Goal: Task Accomplishment & Management: Manage account settings

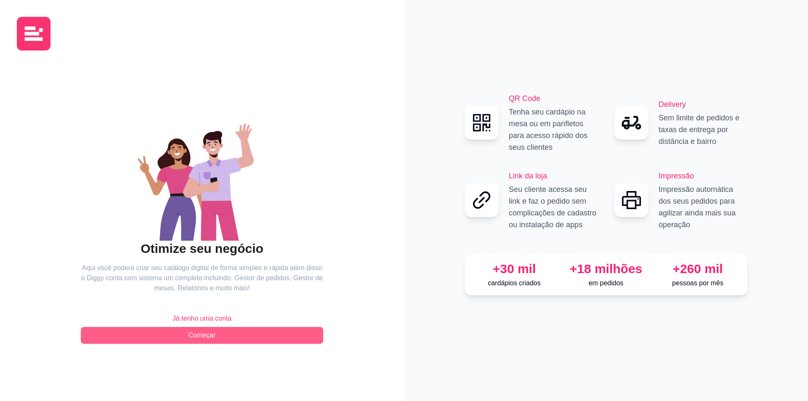
click at [232, 333] on button "Começar" at bounding box center [202, 335] width 242 height 17
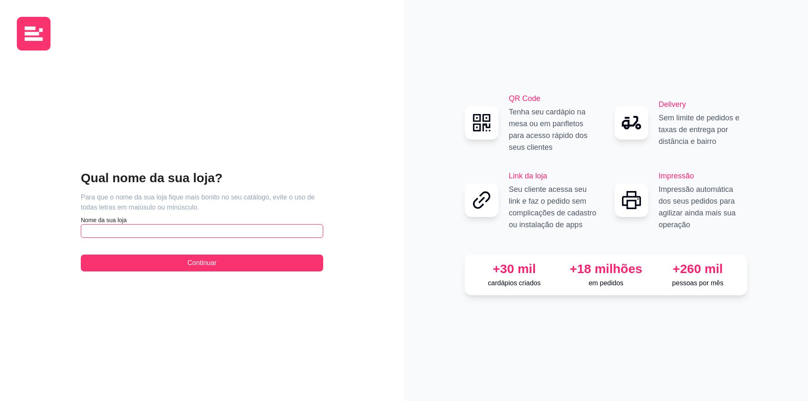
click at [145, 232] on input "text" at bounding box center [202, 230] width 242 height 13
type input "w"
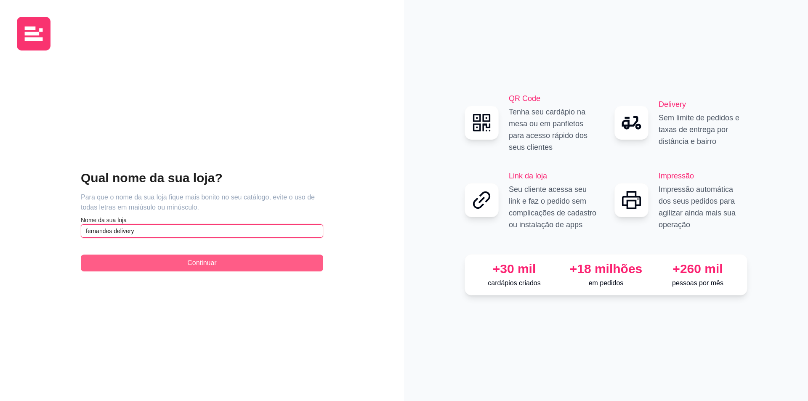
type input "fernandes delivery"
click at [159, 269] on button "Continuar" at bounding box center [202, 263] width 242 height 17
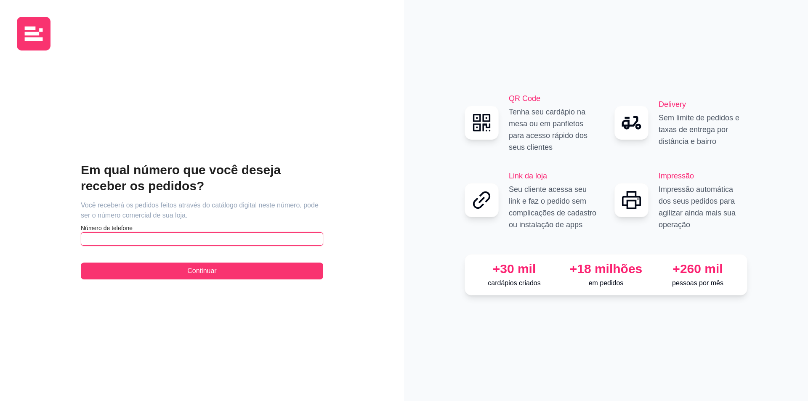
click at [140, 240] on input "text" at bounding box center [202, 238] width 242 height 13
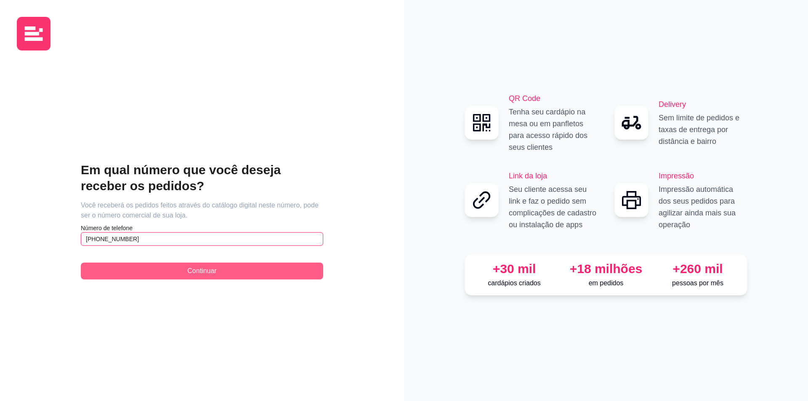
type input "[PHONE_NUMBER]"
click at [203, 266] on span "Continuar" at bounding box center [201, 271] width 29 height 10
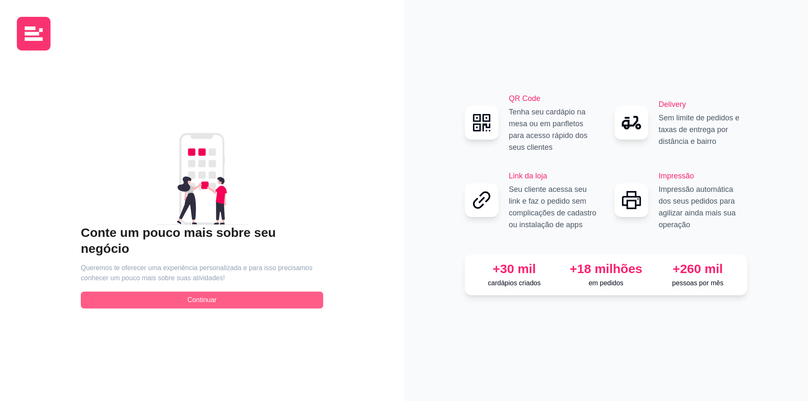
click at [226, 296] on button "Continuar" at bounding box center [202, 300] width 242 height 17
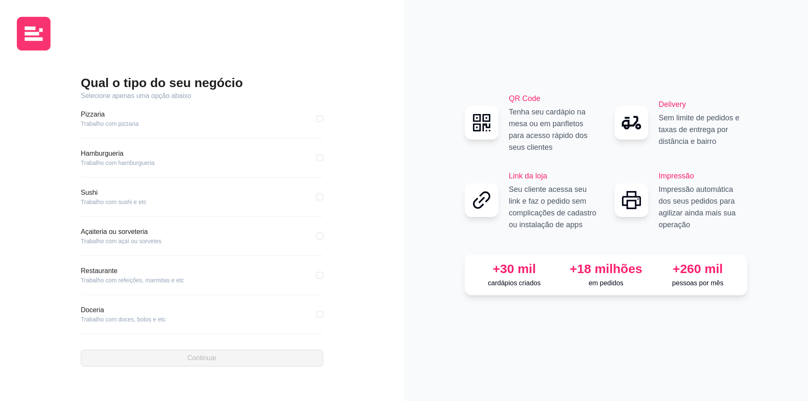
click at [130, 160] on article "Trabalho com hamburgueria" at bounding box center [118, 163] width 74 height 8
click at [112, 152] on article "Hamburgueria" at bounding box center [118, 154] width 74 height 10
click at [317, 160] on input "checkbox" at bounding box center [320, 157] width 7 height 7
checkbox input "true"
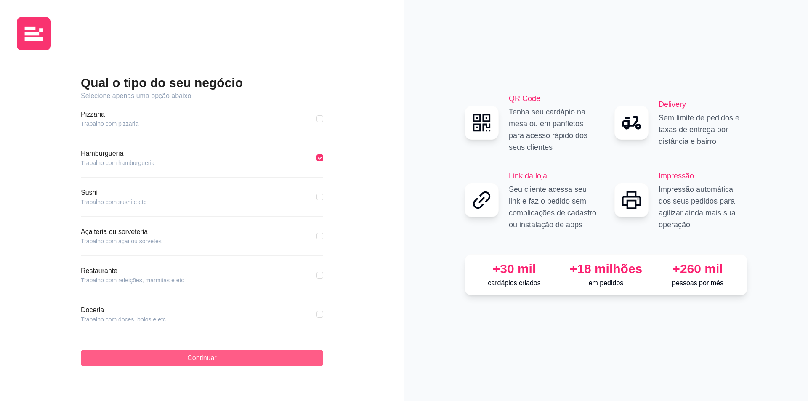
click at [309, 354] on button "Continuar" at bounding box center [202, 358] width 242 height 17
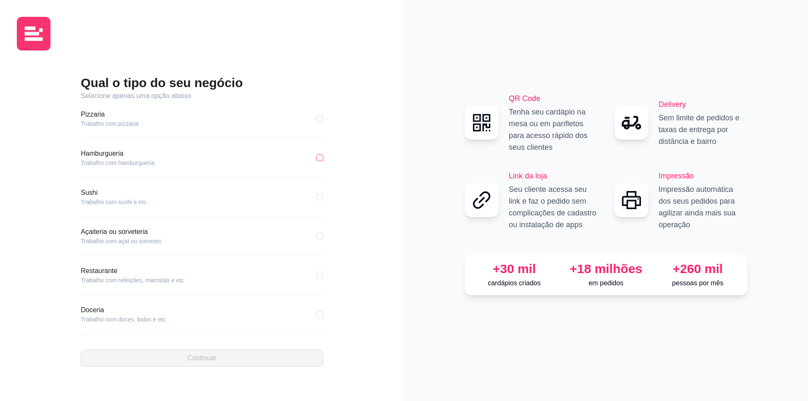
click at [317, 158] on input "checkbox" at bounding box center [320, 157] width 7 height 7
checkbox input "true"
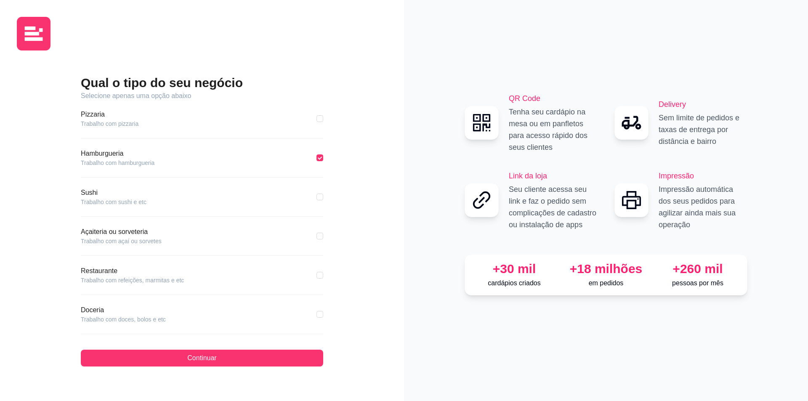
click at [310, 314] on div "Doceria Trabalho com doces, bolos e etc" at bounding box center [202, 314] width 242 height 19
click at [317, 317] on input "checkbox" at bounding box center [320, 314] width 7 height 7
checkbox input "true"
click at [317, 156] on input "checkbox" at bounding box center [320, 157] width 7 height 7
checkbox input "true"
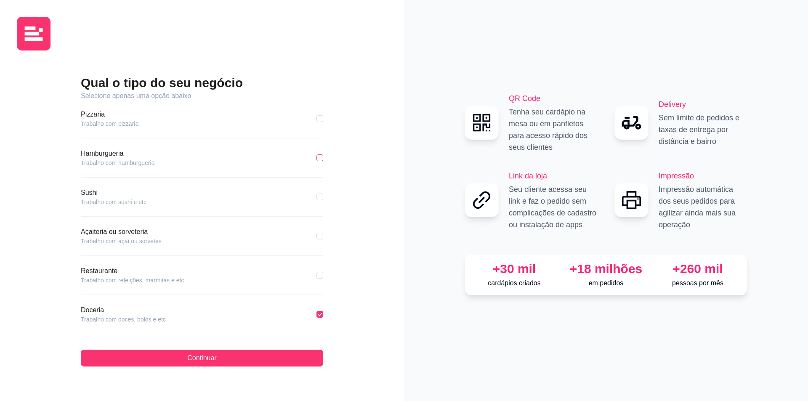
checkbox input "false"
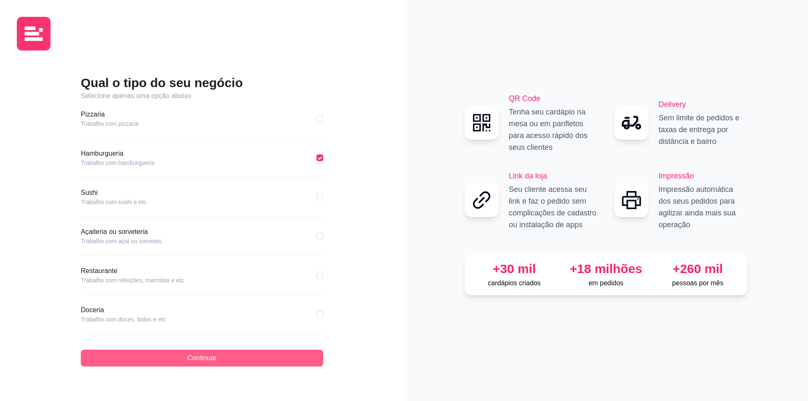
click at [298, 359] on button "Continuar" at bounding box center [202, 358] width 242 height 17
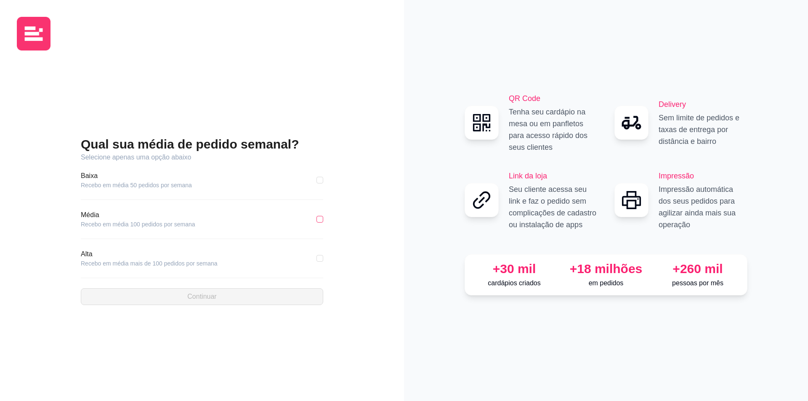
click at [321, 222] on input "checkbox" at bounding box center [320, 219] width 7 height 7
checkbox input "true"
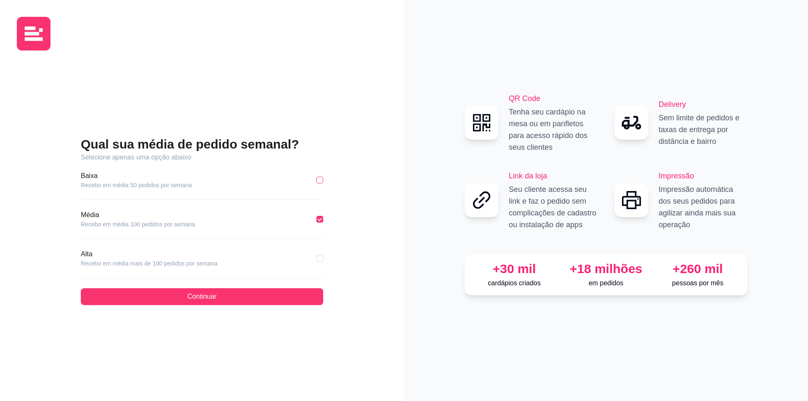
click at [321, 179] on input "checkbox" at bounding box center [320, 180] width 7 height 7
checkbox input "true"
checkbox input "false"
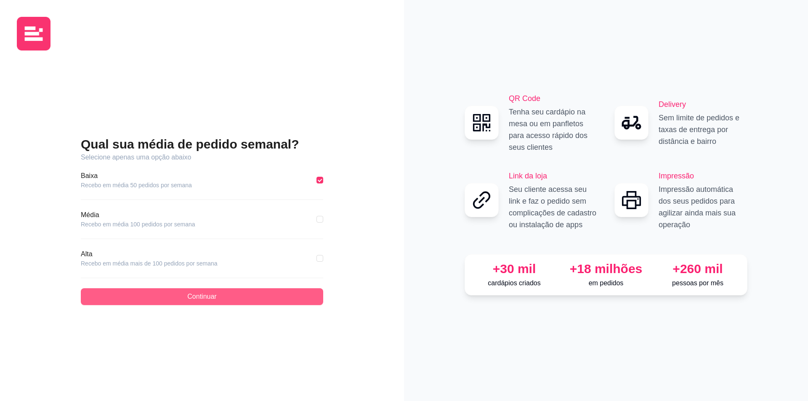
click at [287, 302] on button "Continuar" at bounding box center [202, 296] width 242 height 17
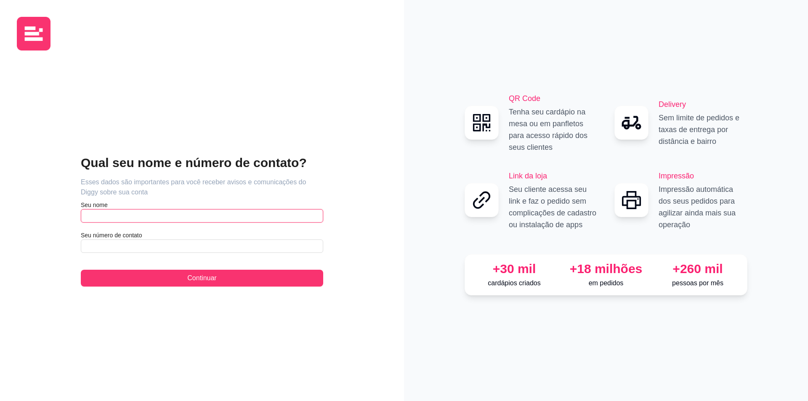
click at [158, 216] on input "text" at bounding box center [202, 215] width 242 height 13
type input "weslen"
click at [142, 241] on input "text" at bounding box center [202, 246] width 242 height 13
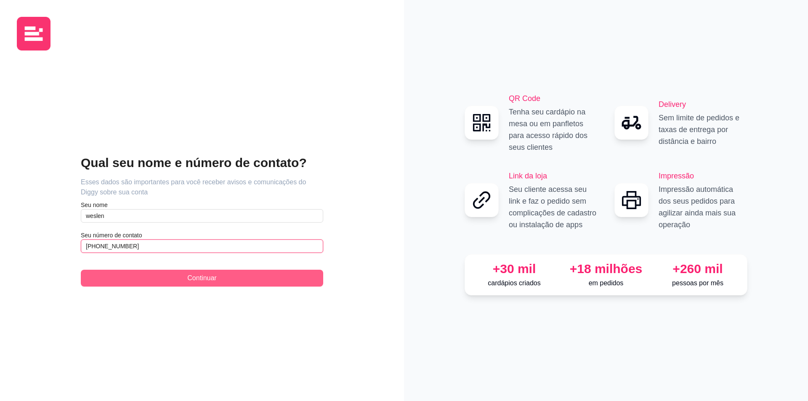
type input "[PHONE_NUMBER]"
click at [240, 275] on button "Continuar" at bounding box center [202, 278] width 242 height 17
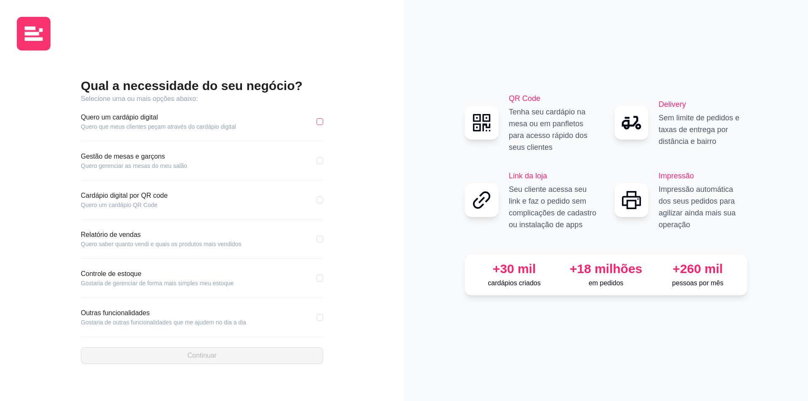
click at [317, 123] on input "checkbox" at bounding box center [320, 121] width 7 height 7
checkbox input "true"
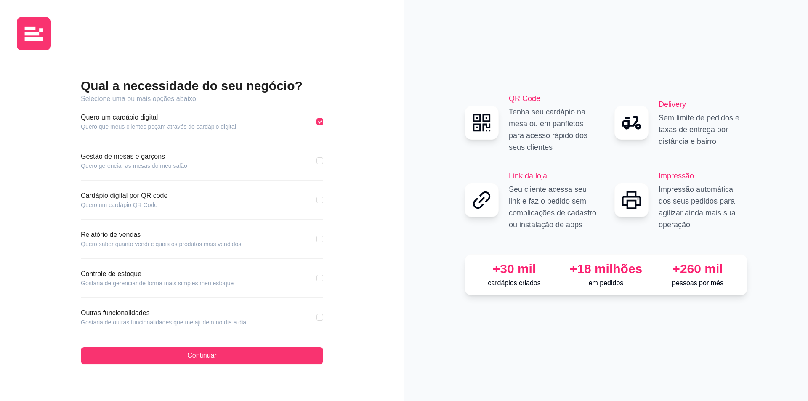
click at [324, 317] on div "Qual a necessidade do seu negócio? Selecione uma ou mais opções abaixo: Quero u…" at bounding box center [202, 220] width 370 height 327
click at [319, 319] on input "checkbox" at bounding box center [320, 317] width 7 height 7
checkbox input "true"
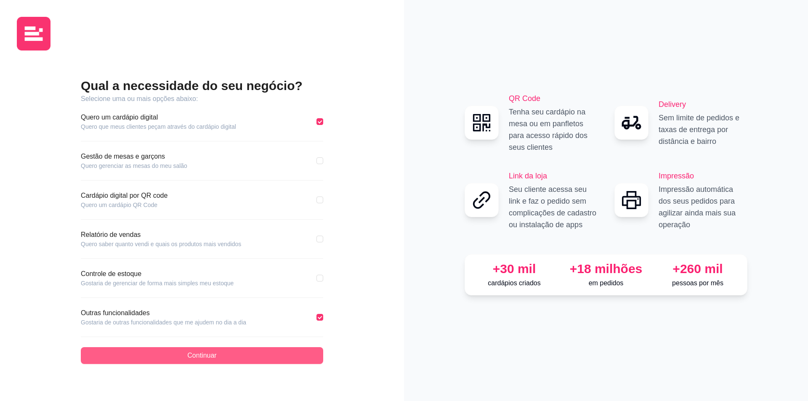
click at [284, 356] on button "Continuar" at bounding box center [202, 355] width 242 height 17
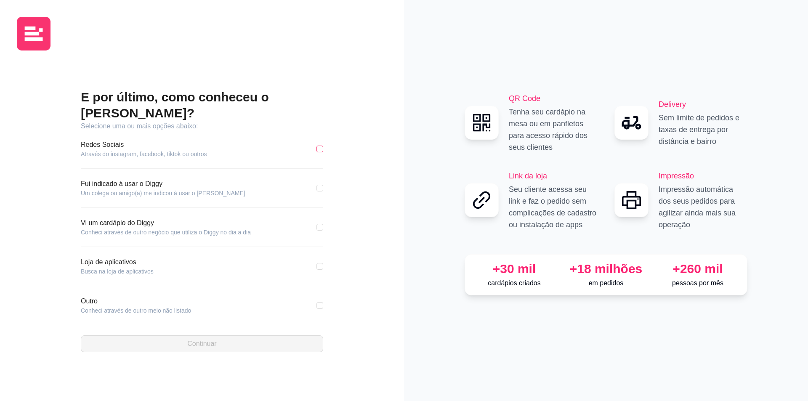
click at [319, 146] on input "checkbox" at bounding box center [320, 149] width 7 height 7
checkbox input "true"
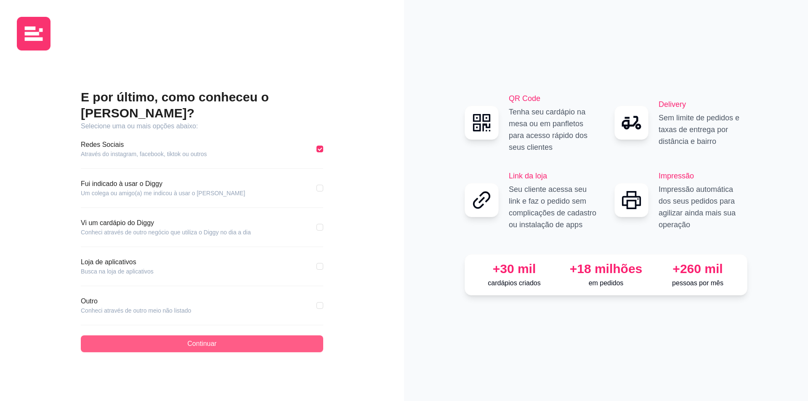
click at [261, 338] on button "Continuar" at bounding box center [202, 343] width 242 height 17
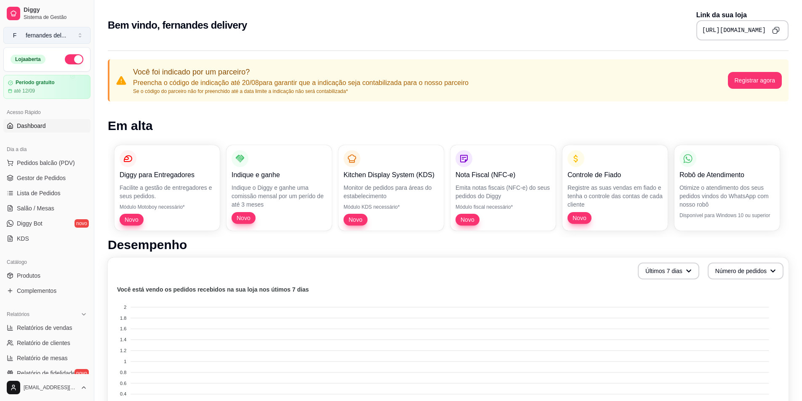
click at [83, 34] on button "F fernandes del ..." at bounding box center [46, 35] width 87 height 17
click at [702, 173] on p "Robô de Atendimento" at bounding box center [726, 175] width 95 height 10
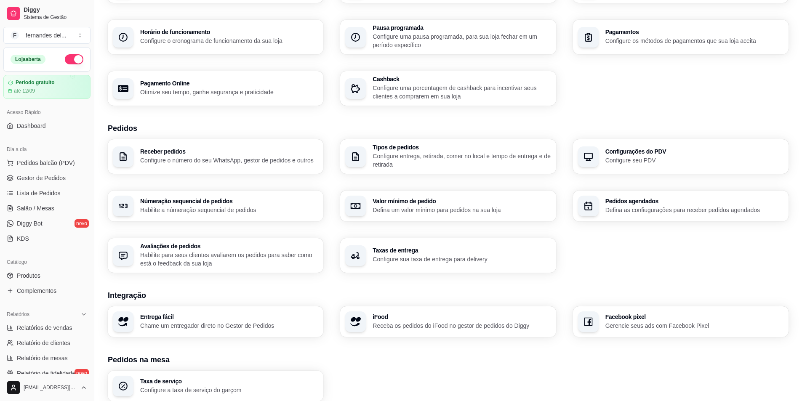
scroll to position [84, 0]
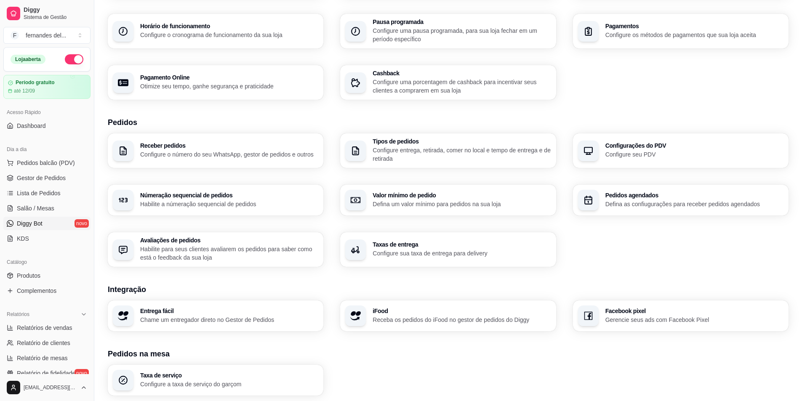
click at [42, 225] on span "Diggy Bot" at bounding box center [30, 223] width 26 height 8
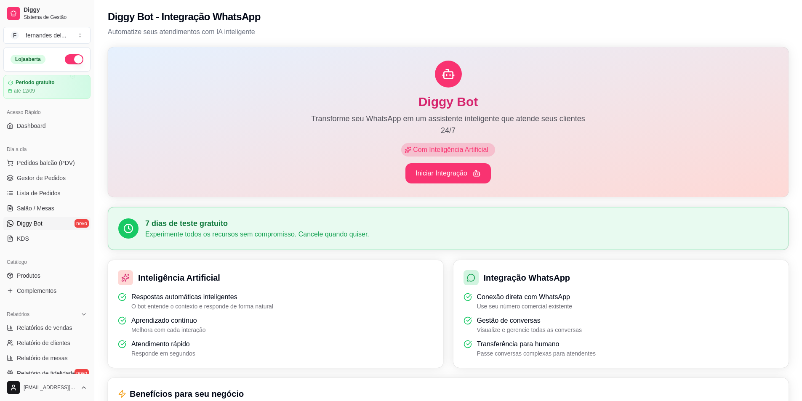
click at [58, 170] on ul "Pedidos balcão (PDV) Gestor de Pedidos Lista de Pedidos Salão / Mesas Diggy Bot…" at bounding box center [46, 200] width 87 height 89
click at [59, 166] on span "Pedidos balcão (PDV)" at bounding box center [46, 163] width 58 height 8
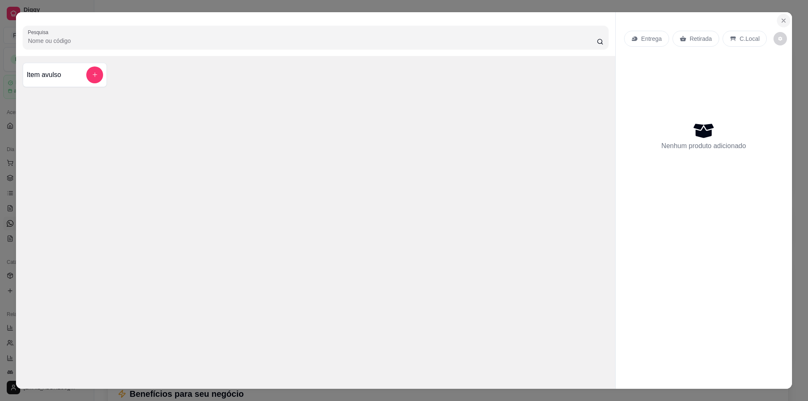
click at [782, 19] on icon "Close" at bounding box center [783, 20] width 3 height 3
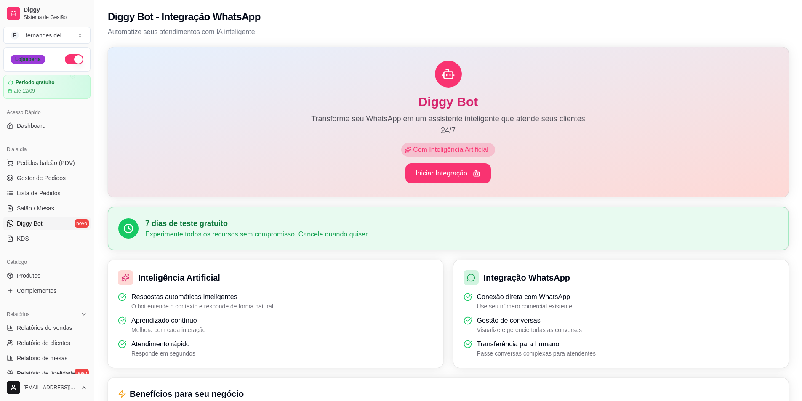
click at [42, 61] on div "Loja aberta" at bounding box center [28, 59] width 35 height 9
click at [65, 57] on button "button" at bounding box center [74, 59] width 19 height 10
click at [36, 131] on link "Dashboard" at bounding box center [46, 125] width 87 height 13
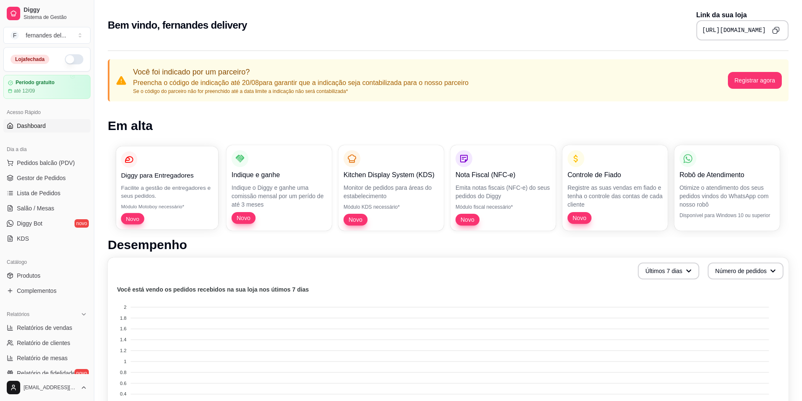
click at [162, 186] on p "Facilite a gestão de entregadores e seus pedidos." at bounding box center [167, 192] width 92 height 16
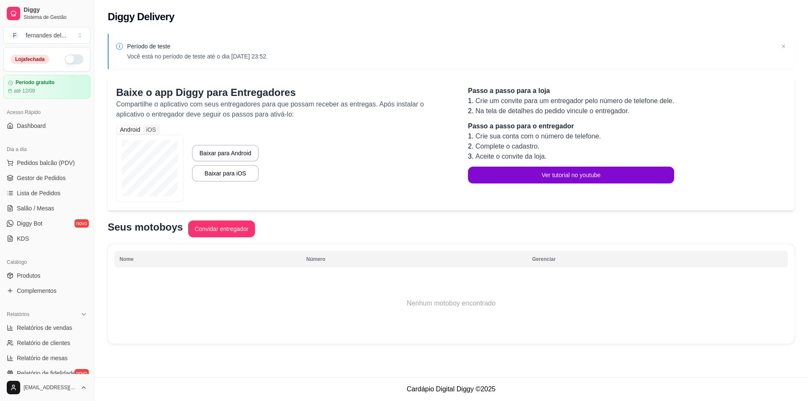
click at [572, 263] on th "Gerenciar" at bounding box center [657, 259] width 261 height 17
click at [435, 256] on th "Número" at bounding box center [414, 259] width 226 height 17
click at [49, 241] on link "KDS" at bounding box center [46, 238] width 87 height 13
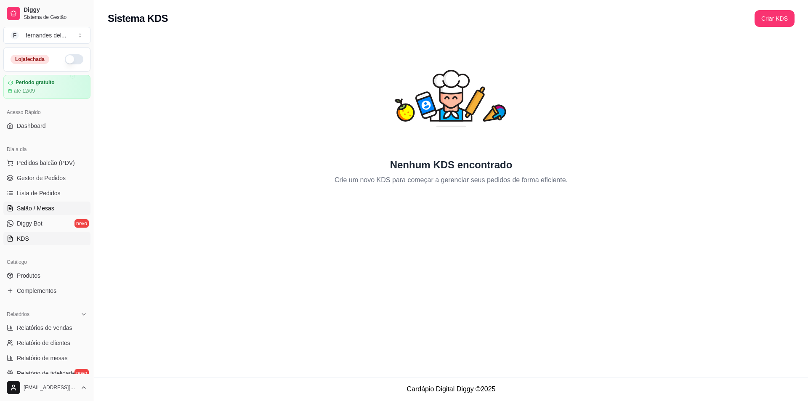
click at [38, 210] on span "Salão / Mesas" at bounding box center [35, 208] width 37 height 8
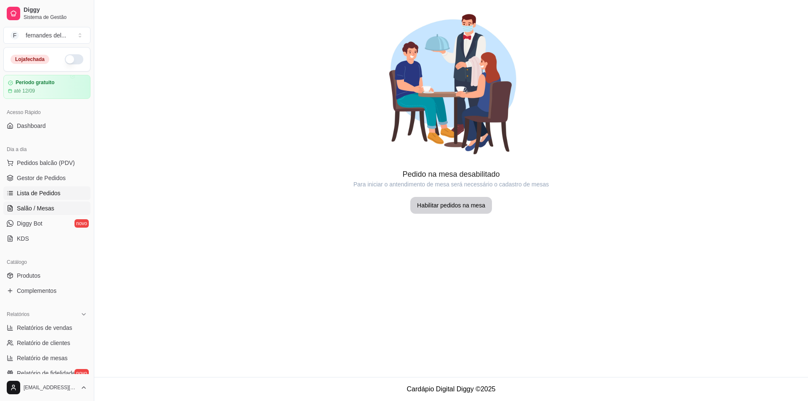
click at [40, 189] on span "Lista de Pedidos" at bounding box center [39, 193] width 44 height 8
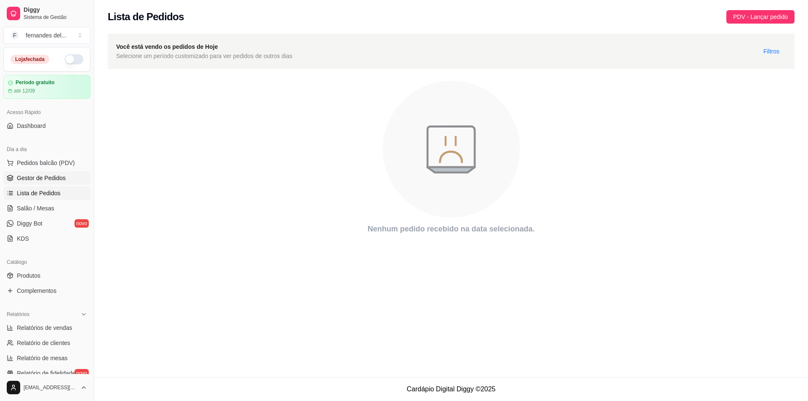
click at [43, 173] on link "Gestor de Pedidos" at bounding box center [46, 177] width 87 height 13
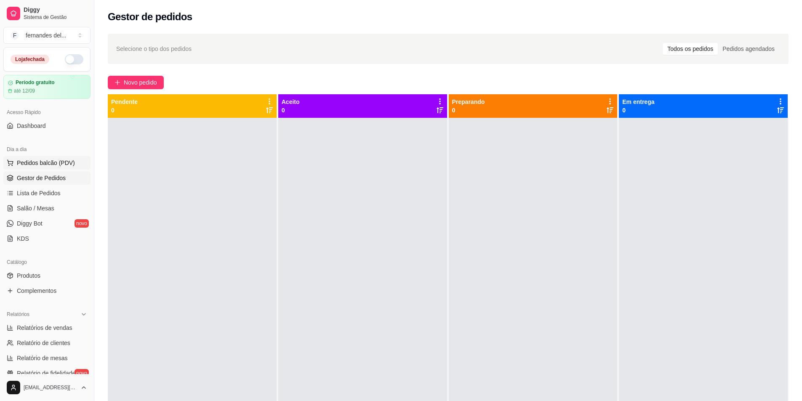
click at [53, 168] on button "Pedidos balcão (PDV)" at bounding box center [46, 162] width 87 height 13
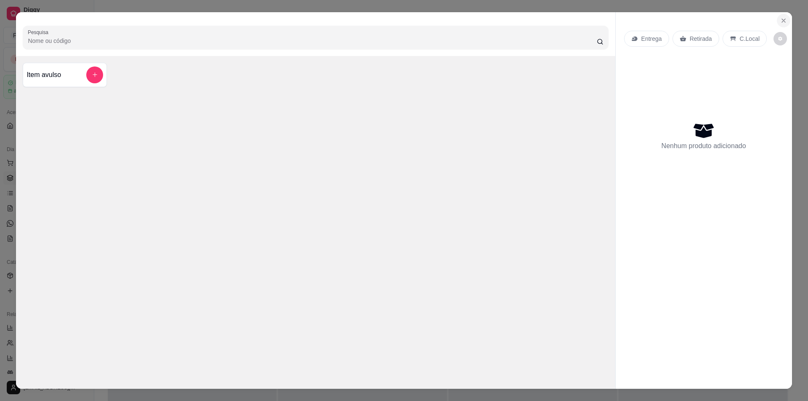
click at [785, 23] on button "Close" at bounding box center [783, 20] width 13 height 13
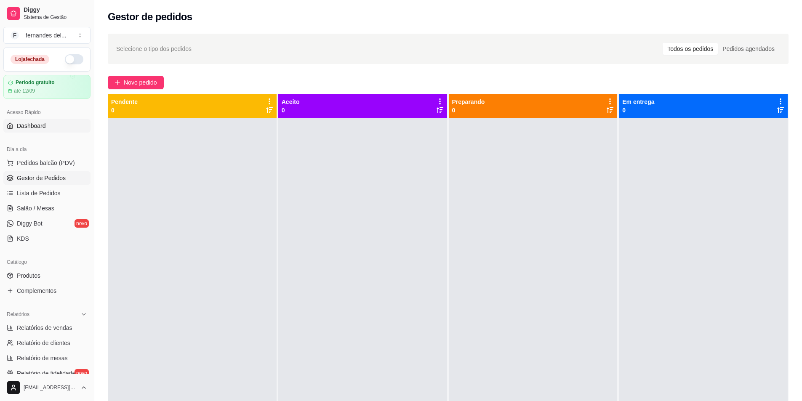
click at [35, 124] on span "Dashboard" at bounding box center [31, 126] width 29 height 8
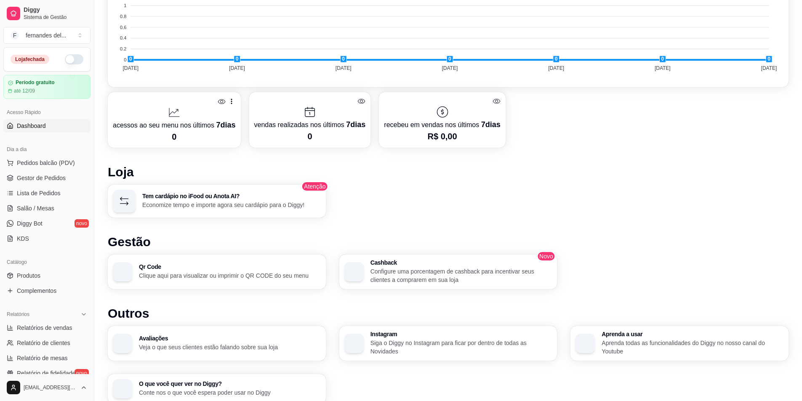
scroll to position [392, 0]
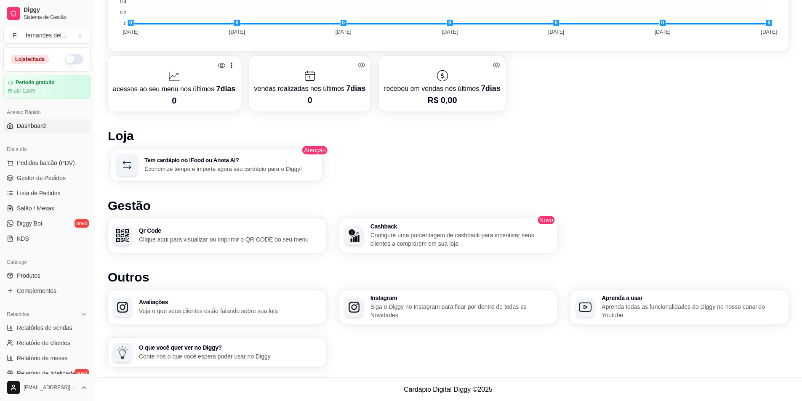
click at [224, 165] on p "Economize tempo e importe agora seu cardápio para o Diggy!" at bounding box center [230, 169] width 173 height 8
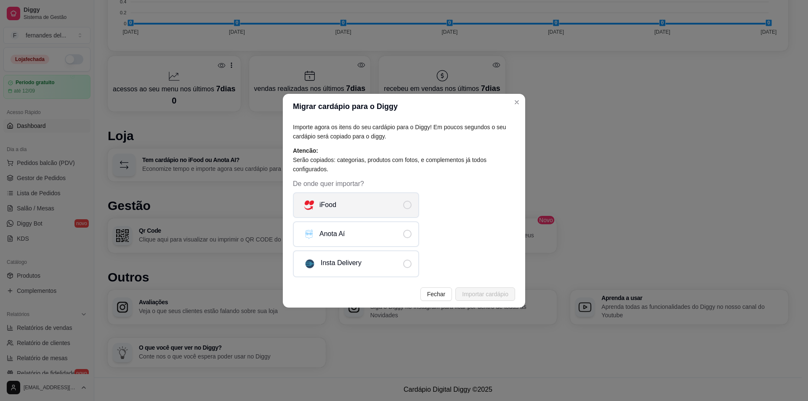
click at [404, 206] on span "De onde quer importar?" at bounding box center [407, 205] width 8 height 8
click at [412, 207] on input "iFood" at bounding box center [414, 209] width 5 height 5
radio input "true"
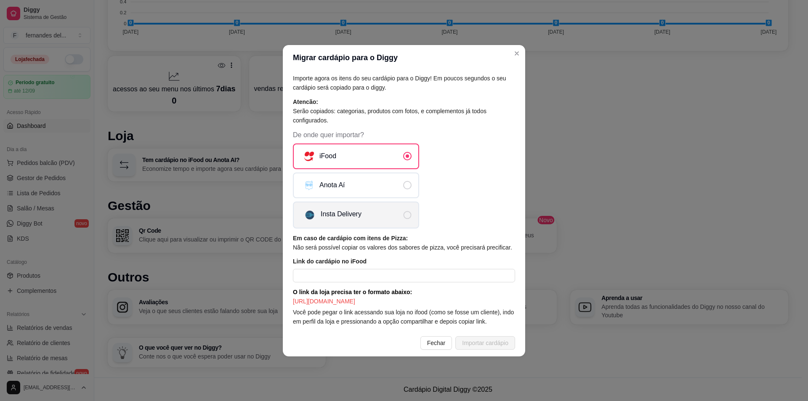
click at [402, 210] on label "Insta Delivery" at bounding box center [356, 215] width 126 height 27
click at [412, 216] on input "Insta Delivery" at bounding box center [414, 218] width 5 height 5
radio input "true"
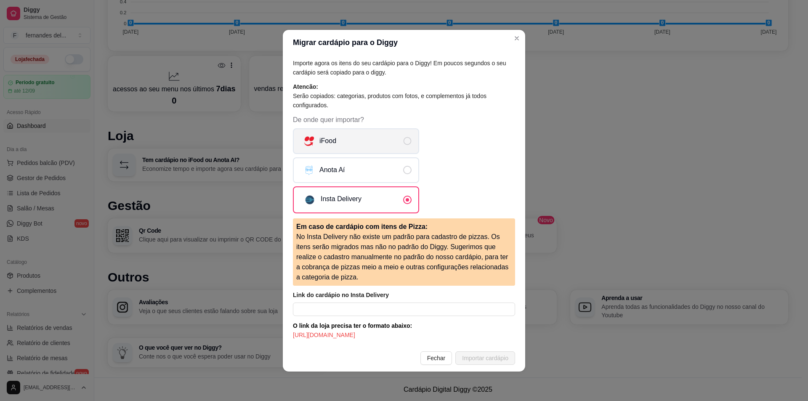
click at [404, 141] on span "De onde quer importar?" at bounding box center [408, 141] width 8 height 8
click at [412, 143] on input "iFood" at bounding box center [414, 145] width 5 height 5
radio input "true"
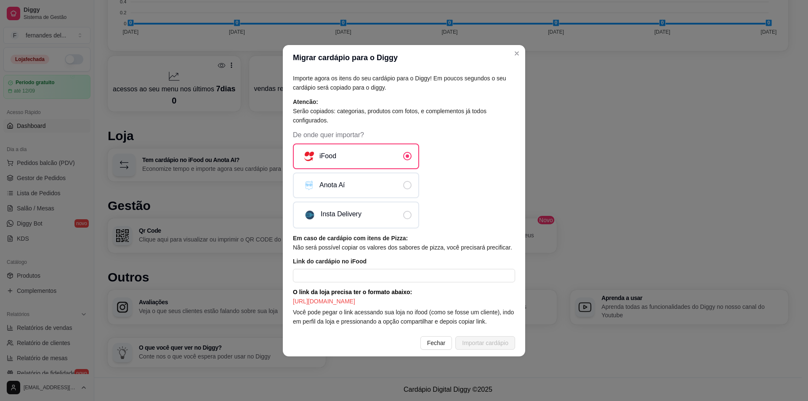
click at [288, 212] on div "Importe agora os itens do seu cardápio para o Diggy! Em poucos segundos o seu c…" at bounding box center [404, 199] width 242 height 259
type input "[URL][DOMAIN_NAME]"
click at [422, 277] on input "[URL][DOMAIN_NAME]" at bounding box center [404, 275] width 222 height 13
drag, startPoint x: 418, startPoint y: 272, endPoint x: 271, endPoint y: 265, distance: 147.5
click at [271, 265] on div "Migrar cardápio para o Diggy Importe agora os itens do seu cardápio para o Digg…" at bounding box center [404, 200] width 808 height 401
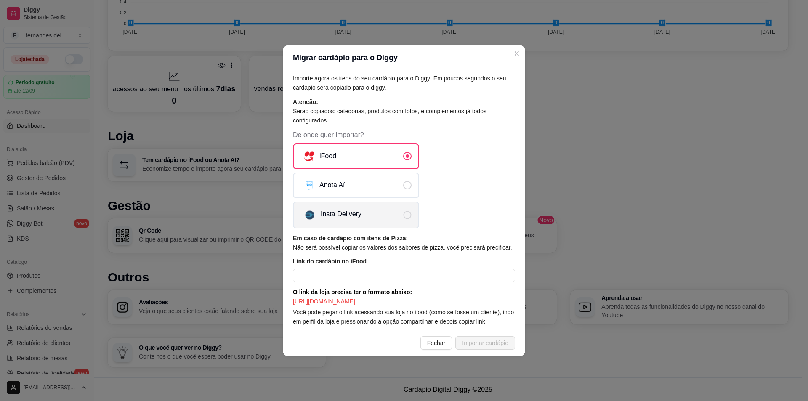
click at [409, 214] on span "De onde quer importar?" at bounding box center [408, 215] width 8 height 8
click at [412, 216] on input "Insta Delivery" at bounding box center [414, 218] width 5 height 5
radio input "true"
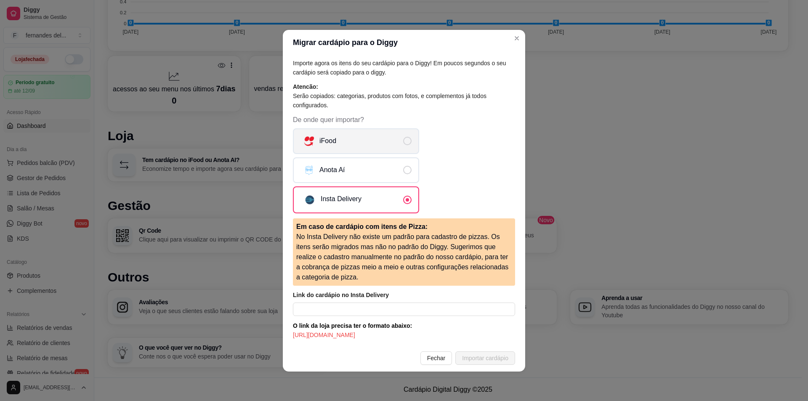
click at [412, 142] on label "iFood" at bounding box center [356, 141] width 126 height 26
click at [412, 143] on input "iFood" at bounding box center [414, 145] width 5 height 5
radio input "true"
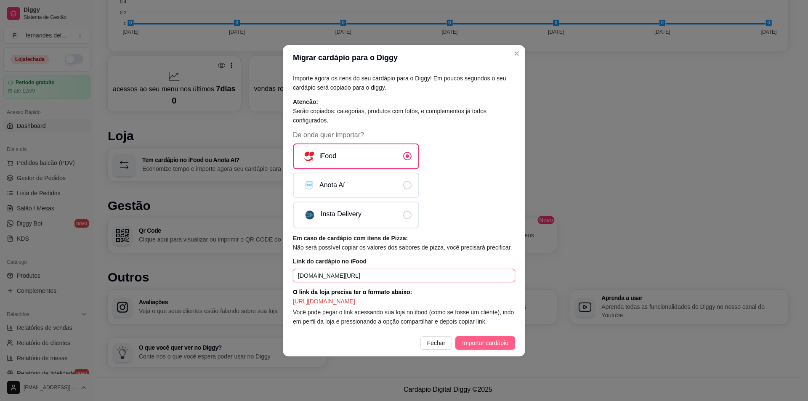
type input "[DOMAIN_NAME][URL]"
click at [475, 348] on span "Importar cardápio" at bounding box center [485, 342] width 46 height 9
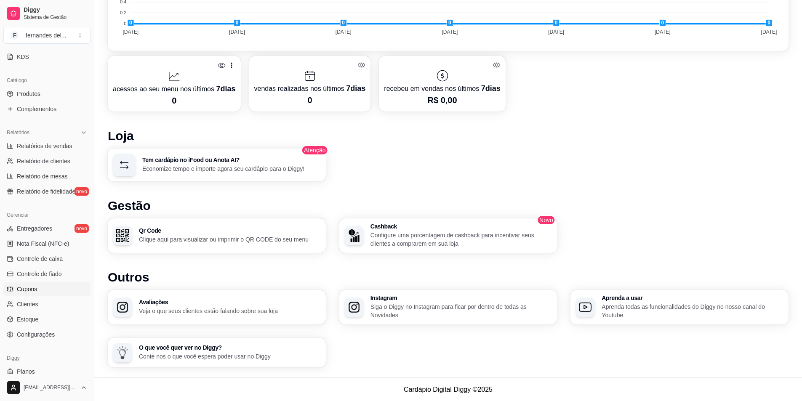
scroll to position [205, 0]
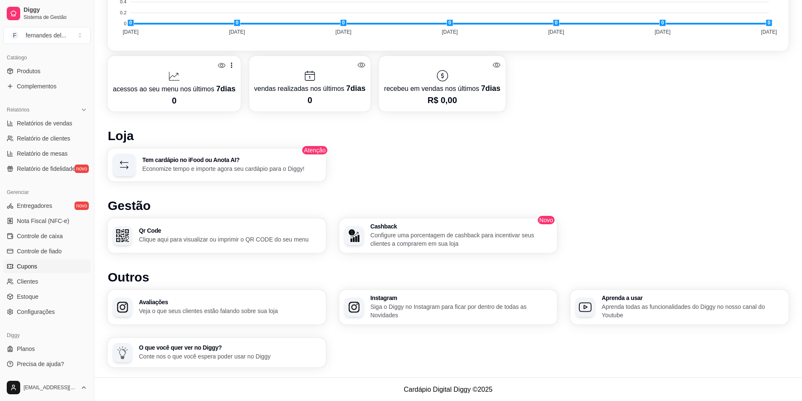
click at [50, 272] on link "Cupons" at bounding box center [46, 266] width 87 height 13
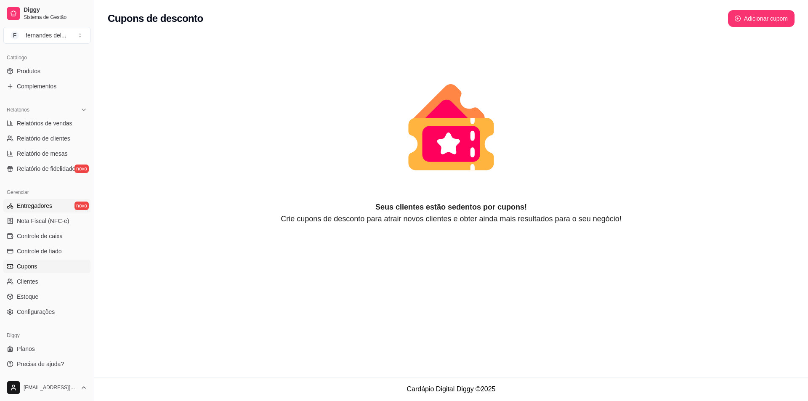
click at [49, 207] on span "Entregadores" at bounding box center [34, 206] width 35 height 8
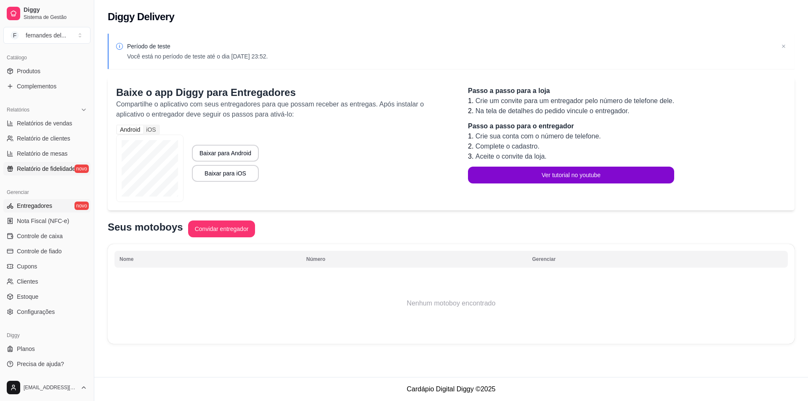
click at [51, 172] on span "Relatório de fidelidade" at bounding box center [46, 169] width 59 height 8
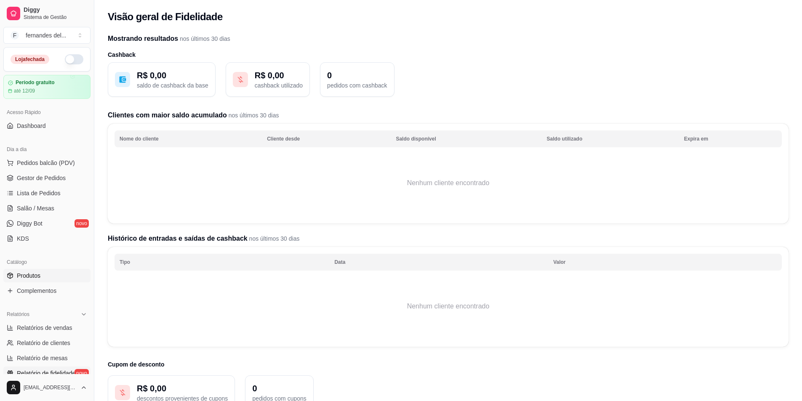
click at [40, 279] on link "Produtos" at bounding box center [46, 275] width 87 height 13
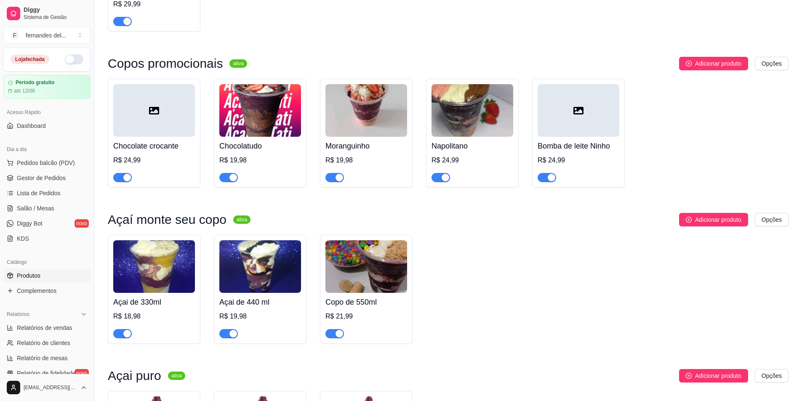
scroll to position [758, 0]
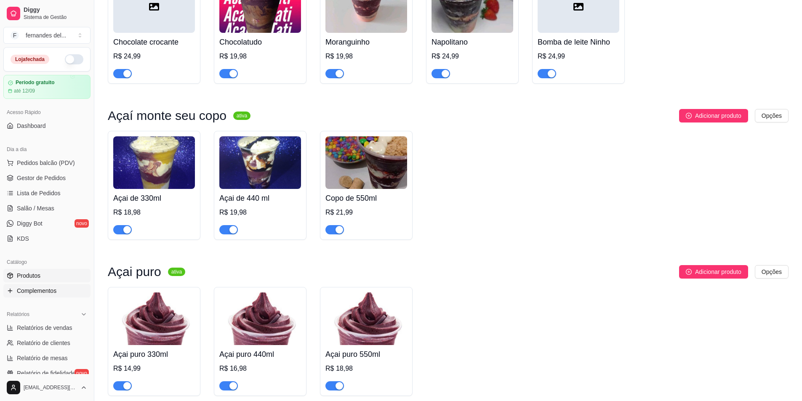
click at [56, 292] on span "Complementos" at bounding box center [37, 291] width 40 height 8
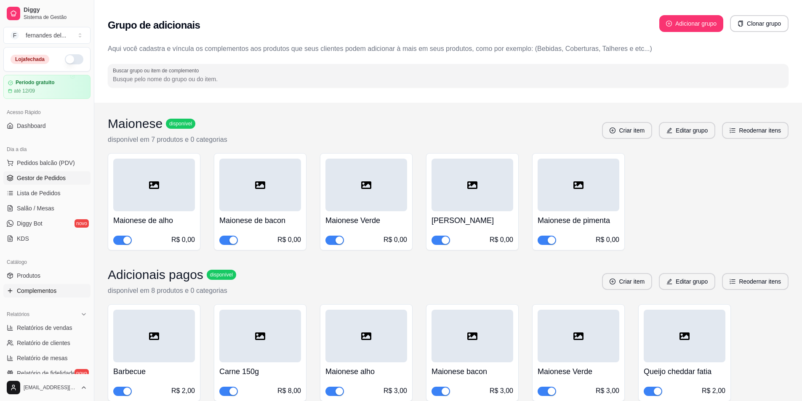
click at [37, 178] on span "Gestor de Pedidos" at bounding box center [41, 178] width 49 height 8
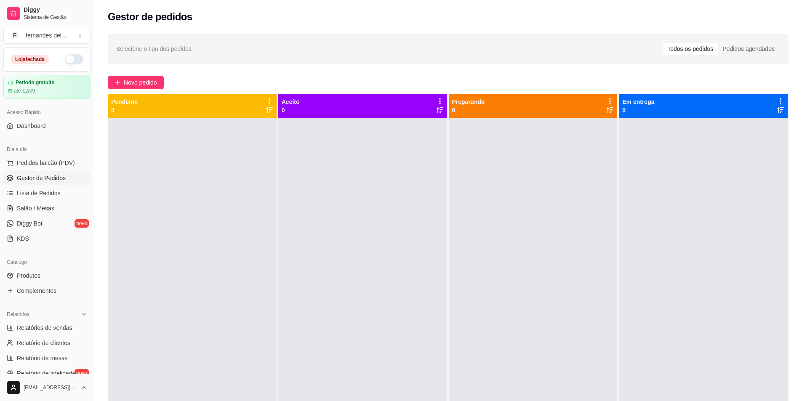
click at [171, 116] on div "Pendente 0" at bounding box center [192, 106] width 169 height 24
click at [126, 82] on span "Novo pedido" at bounding box center [140, 82] width 33 height 9
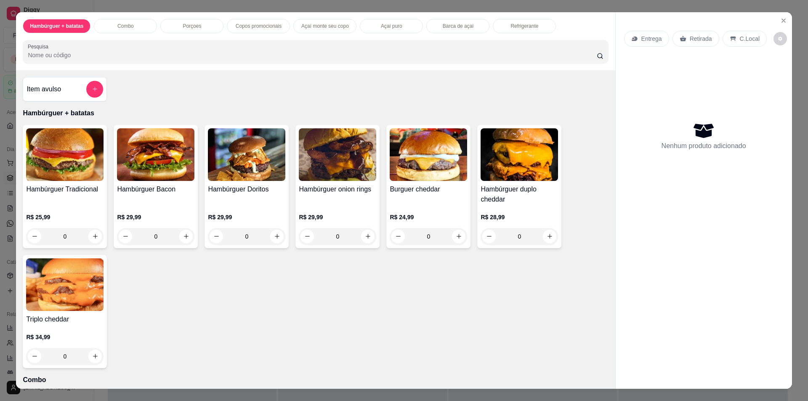
click at [93, 187] on h4 "Hambúrguer Tradicional" at bounding box center [64, 189] width 77 height 10
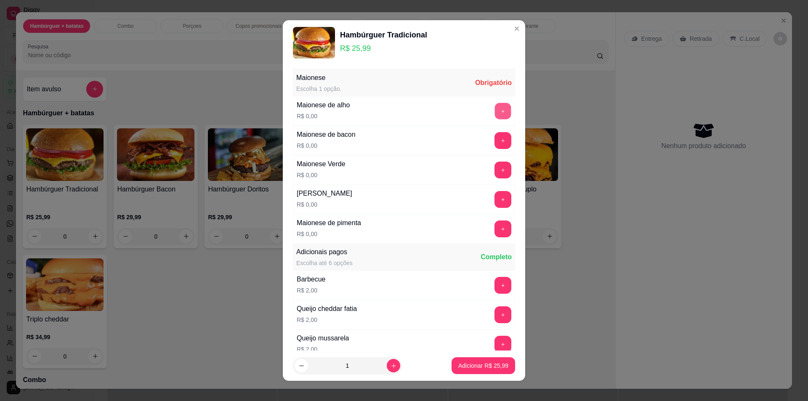
click at [495, 109] on button "+" at bounding box center [503, 111] width 16 height 16
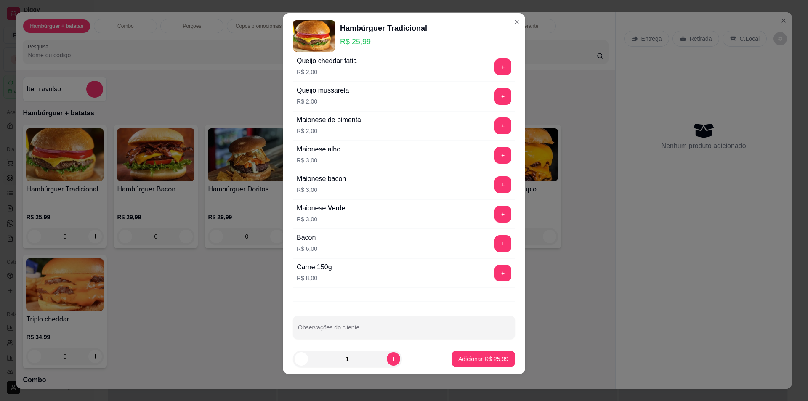
scroll to position [248, 0]
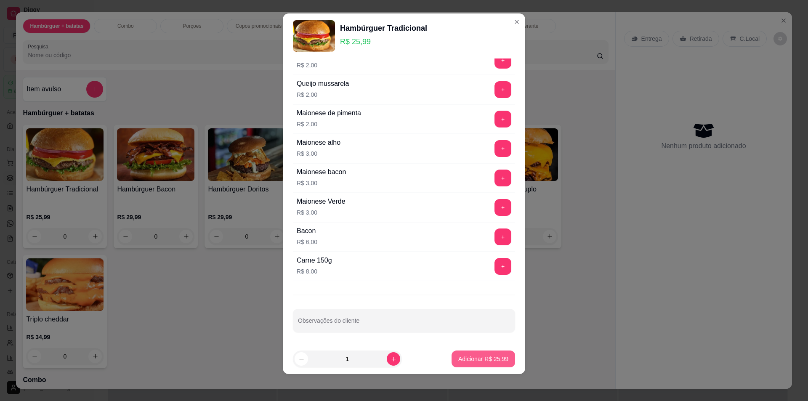
click at [462, 358] on p "Adicionar R$ 25,99" at bounding box center [483, 359] width 50 height 8
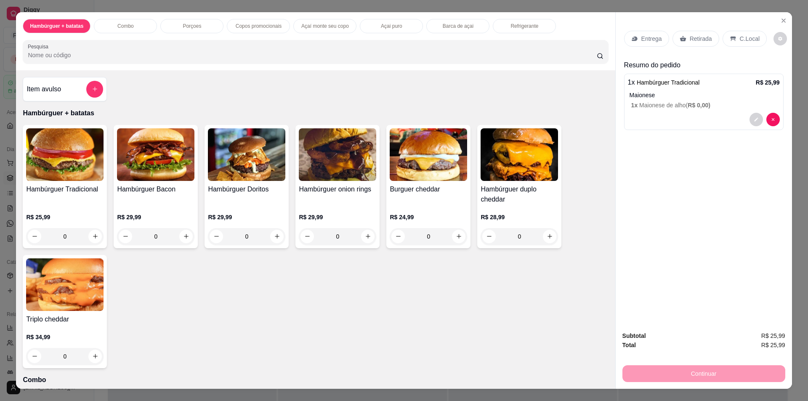
click at [682, 378] on div "Continuar" at bounding box center [704, 372] width 163 height 19
click at [658, 43] on div "Entrega" at bounding box center [646, 39] width 45 height 16
click at [682, 37] on icon at bounding box center [683, 38] width 7 height 7
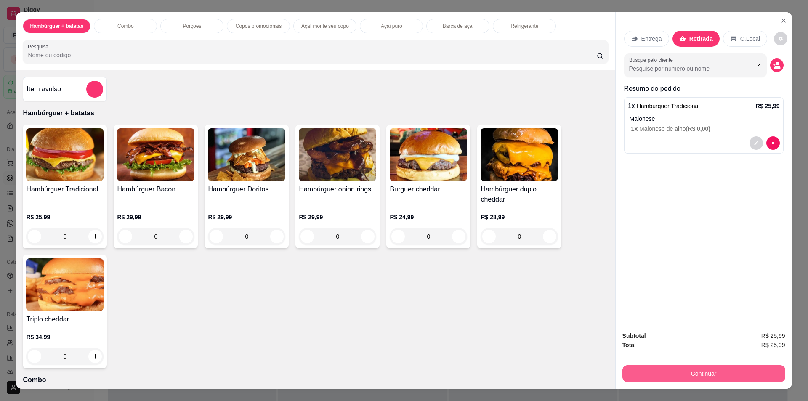
click at [691, 376] on button "Continuar" at bounding box center [704, 373] width 163 height 17
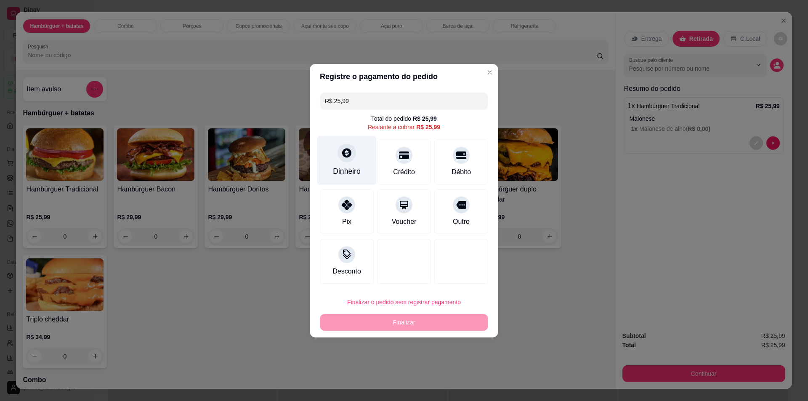
click at [365, 165] on div "Dinheiro" at bounding box center [346, 160] width 59 height 49
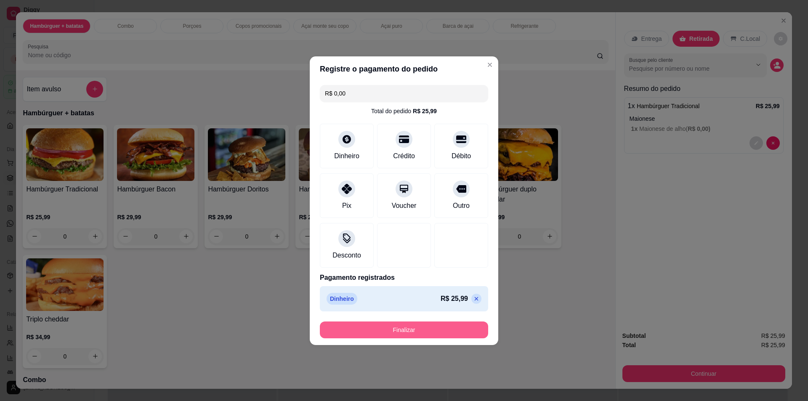
click at [449, 329] on button "Finalizar" at bounding box center [404, 330] width 168 height 17
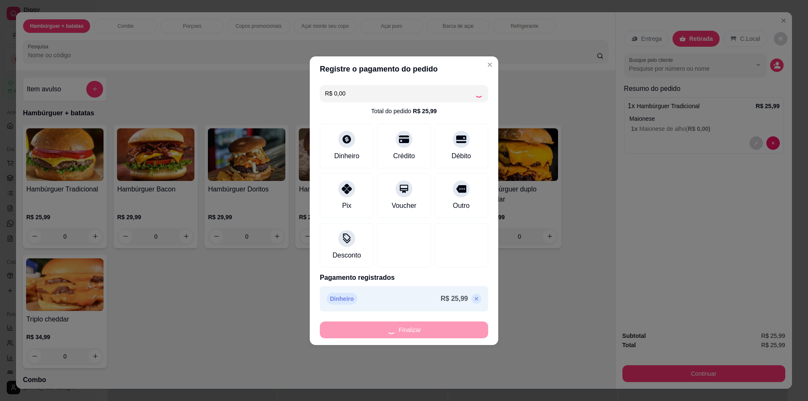
type input "-R$ 25,99"
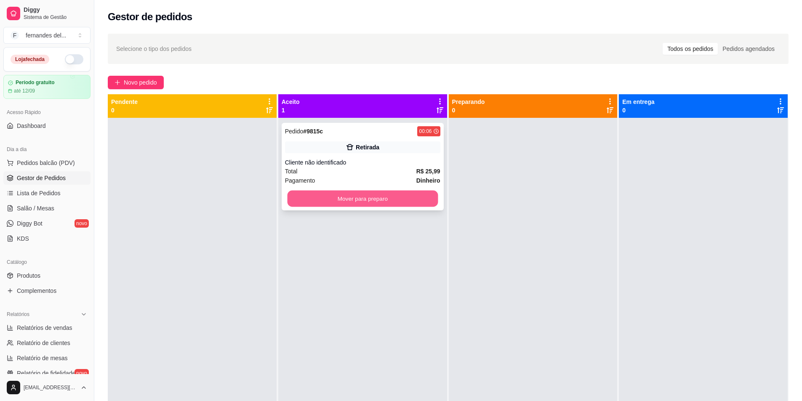
click at [373, 197] on button "Mover para preparo" at bounding box center [362, 199] width 151 height 16
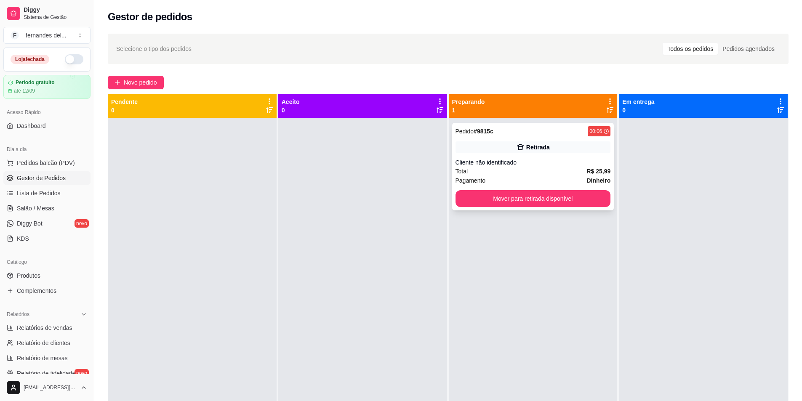
click at [508, 136] on div "Pedido # 9815c 00:06" at bounding box center [532, 131] width 155 height 10
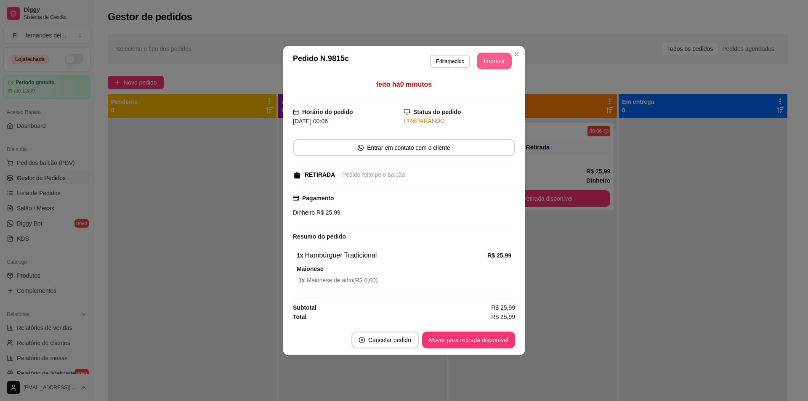
click at [496, 55] on button "Imprimir" at bounding box center [494, 61] width 35 height 17
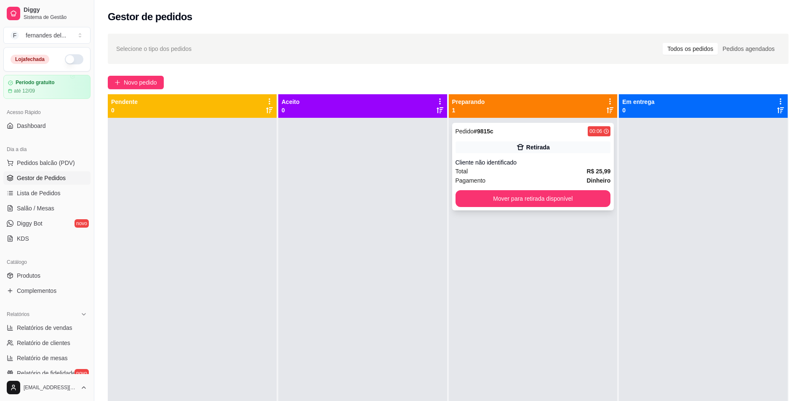
drag, startPoint x: 522, startPoint y: 152, endPoint x: 483, endPoint y: 161, distance: 39.6
click at [483, 161] on div "Cliente não identificado" at bounding box center [532, 162] width 155 height 8
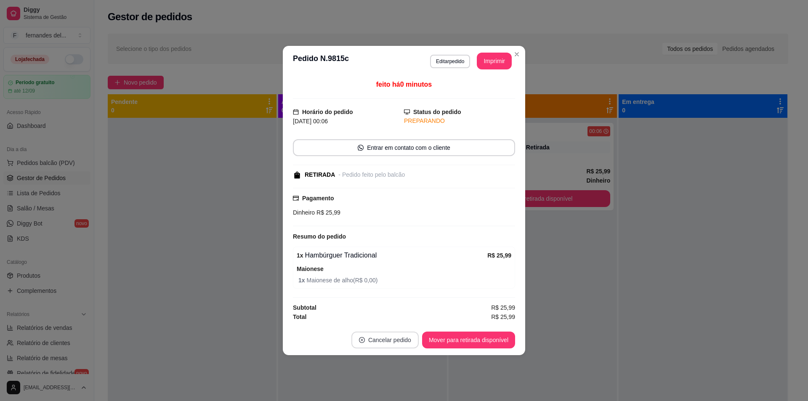
click at [409, 340] on button "Cancelar pedido" at bounding box center [384, 340] width 67 height 17
click at [415, 319] on button "Sim" at bounding box center [408, 319] width 33 height 16
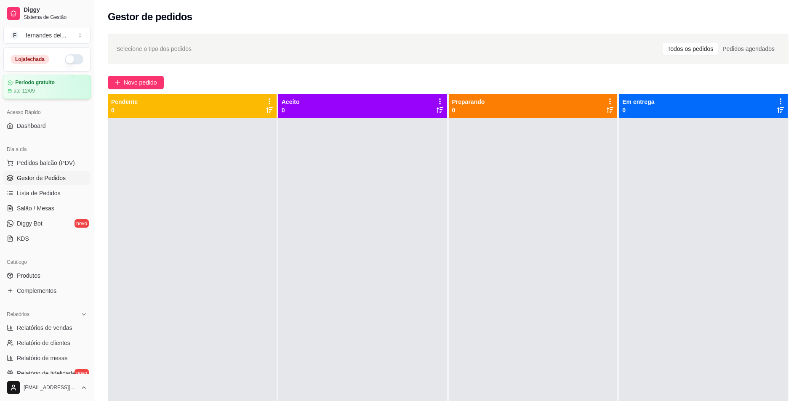
click at [61, 89] on div "até 12/09" at bounding box center [47, 91] width 79 height 7
click at [51, 291] on span "Complementos" at bounding box center [37, 291] width 40 height 8
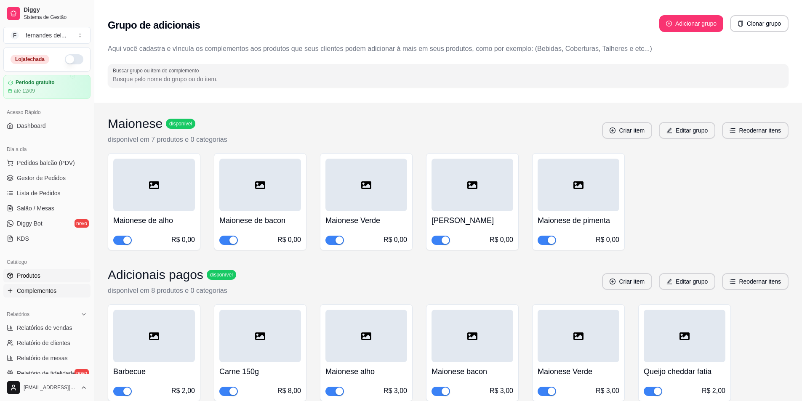
click at [35, 272] on span "Produtos" at bounding box center [29, 276] width 24 height 8
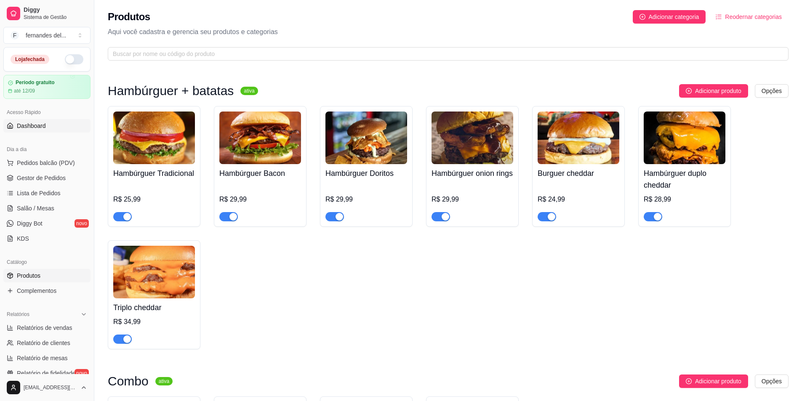
click at [35, 127] on span "Dashboard" at bounding box center [31, 126] width 29 height 8
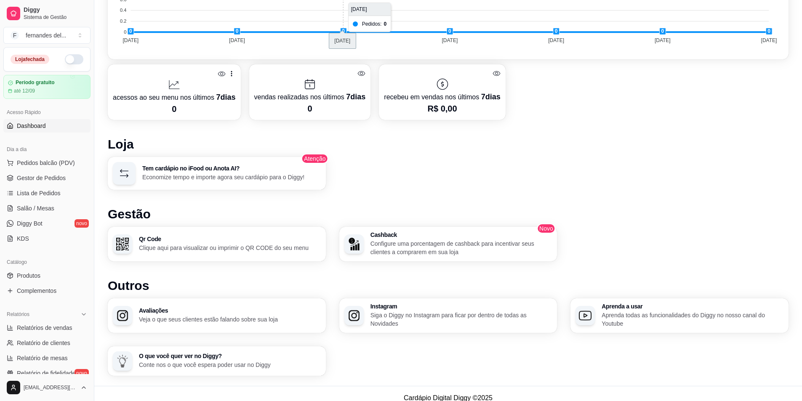
scroll to position [392, 0]
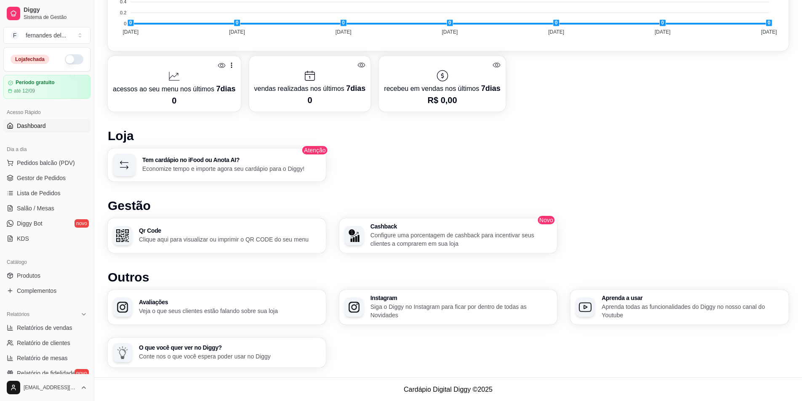
click at [306, 163] on div "Tem cardápio no iFood ou Anota AI? Economize tempo e importe agora seu cardápio…" at bounding box center [231, 165] width 178 height 16
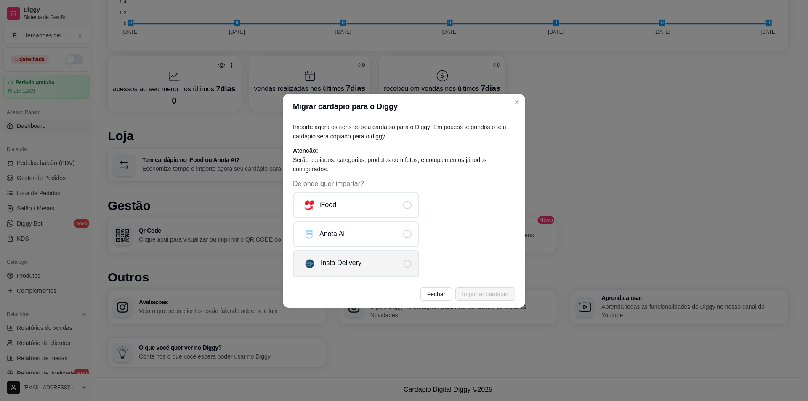
click at [399, 261] on label "Insta Delivery" at bounding box center [356, 263] width 126 height 27
click at [412, 265] on input "Insta Delivery" at bounding box center [414, 267] width 5 height 5
radio input "true"
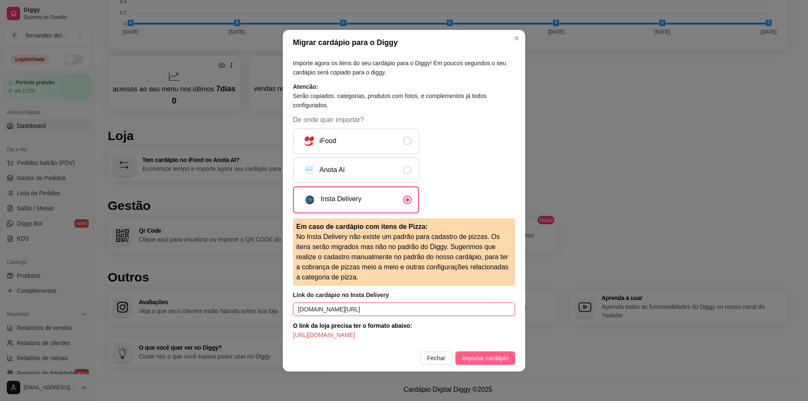
type input "[DOMAIN_NAME][URL]"
click at [464, 360] on span "Importar cardápio" at bounding box center [485, 358] width 46 height 9
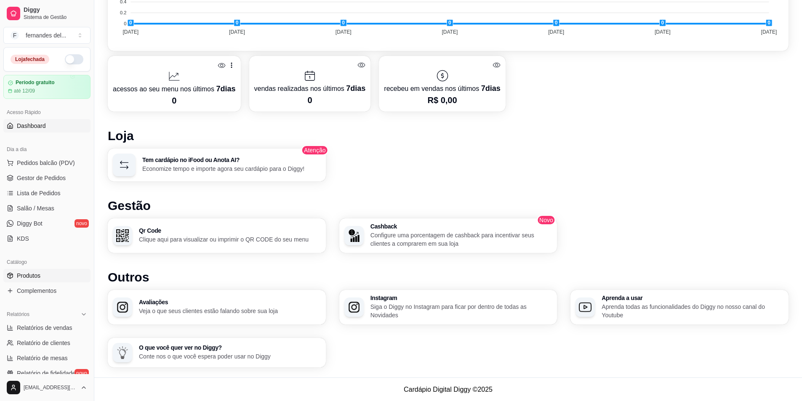
click at [35, 277] on span "Produtos" at bounding box center [29, 276] width 24 height 8
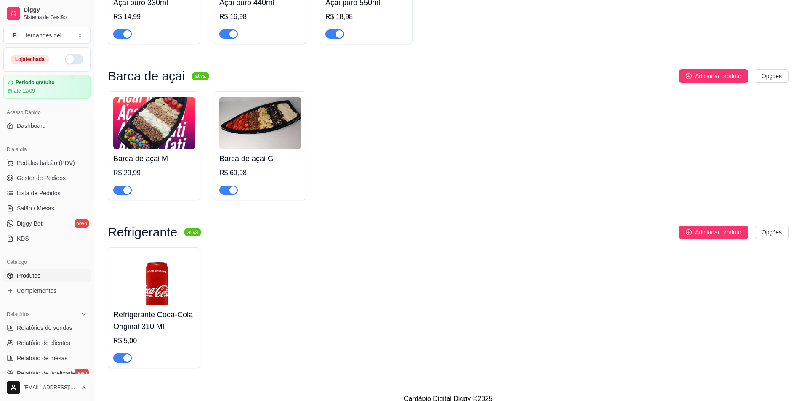
scroll to position [1123, 0]
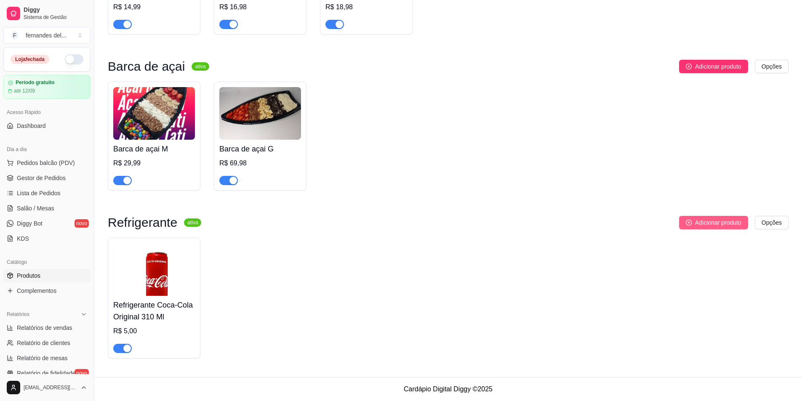
click at [723, 218] on span "Adicionar produto" at bounding box center [718, 222] width 46 height 9
click at [40, 183] on link "Gestor de Pedidos" at bounding box center [46, 177] width 87 height 13
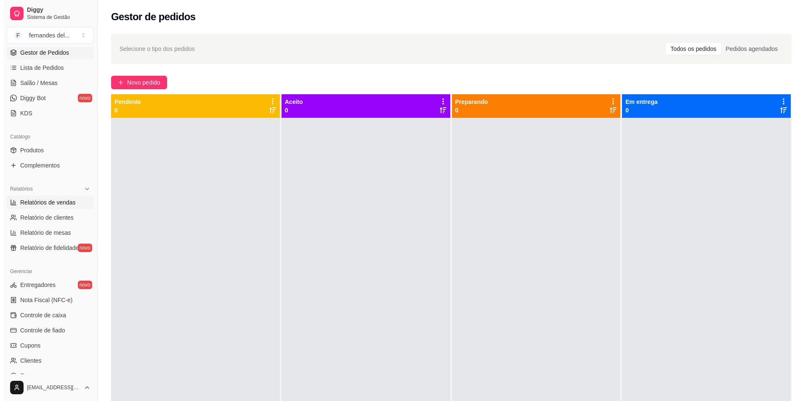
scroll to position [126, 0]
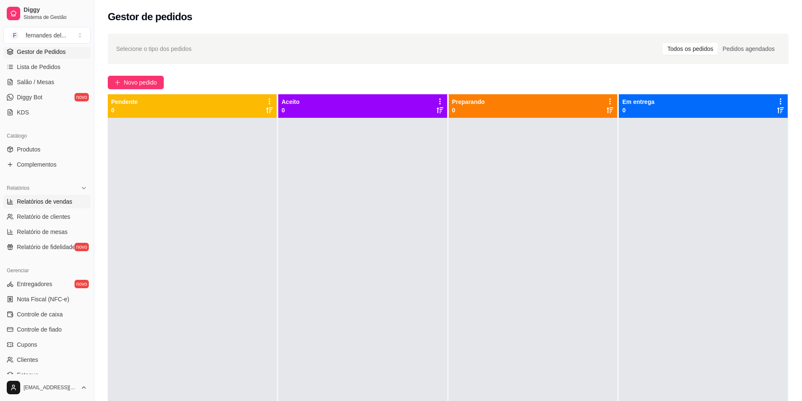
click at [47, 205] on span "Relatórios de vendas" at bounding box center [45, 201] width 56 height 8
select select "ALL"
select select "0"
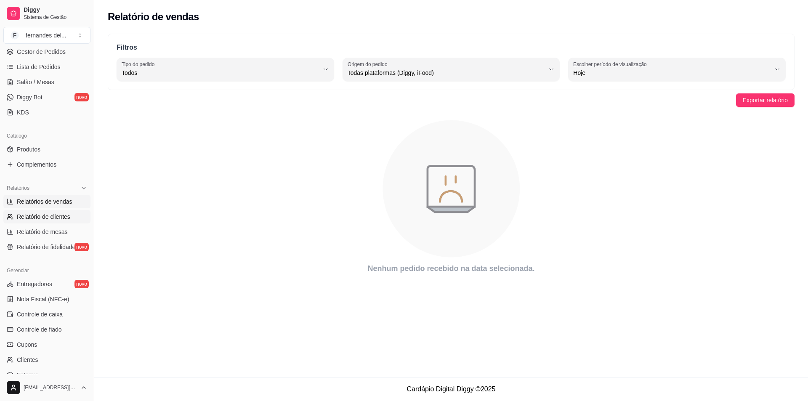
click at [41, 213] on span "Relatório de clientes" at bounding box center [43, 217] width 53 height 8
select select "30"
select select "HIGHEST_TOTAL_SPENT_WITH_ORDERS"
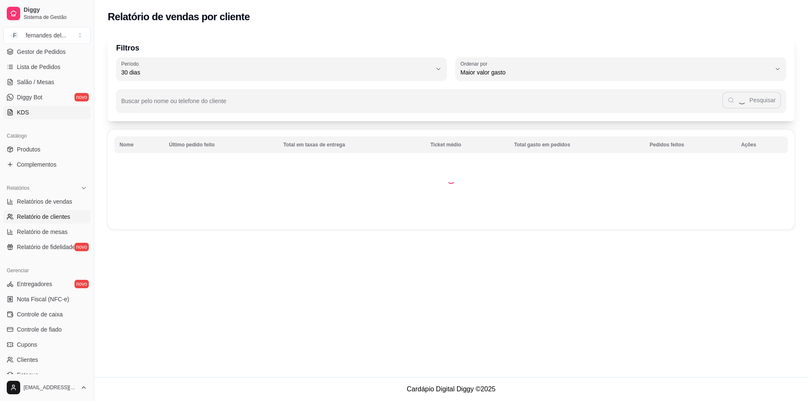
click at [37, 109] on link "KDS" at bounding box center [46, 112] width 87 height 13
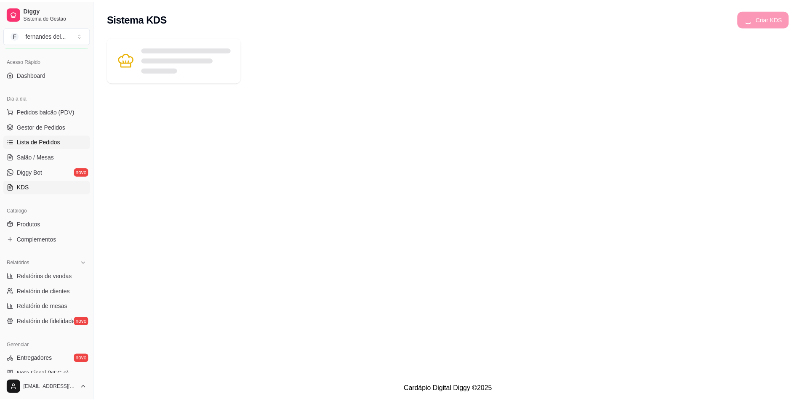
scroll to position [42, 0]
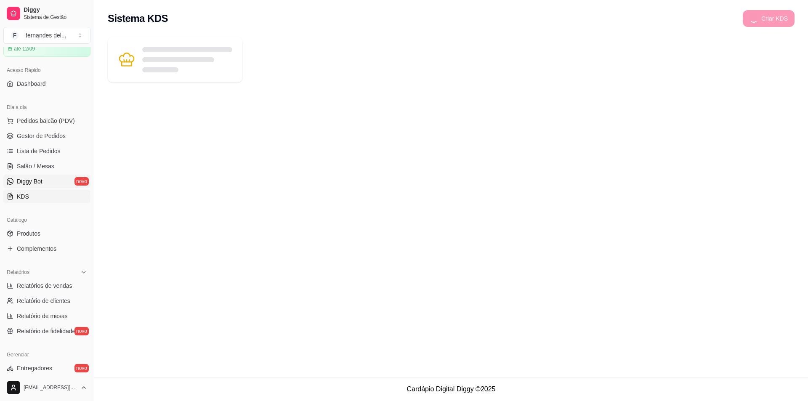
click at [59, 183] on link "Diggy Bot novo" at bounding box center [46, 181] width 87 height 13
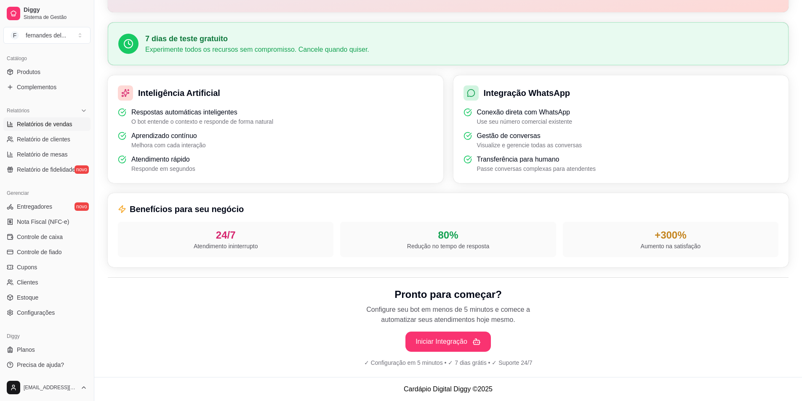
scroll to position [205, 0]
click at [23, 293] on span "Estoque" at bounding box center [27, 297] width 21 height 8
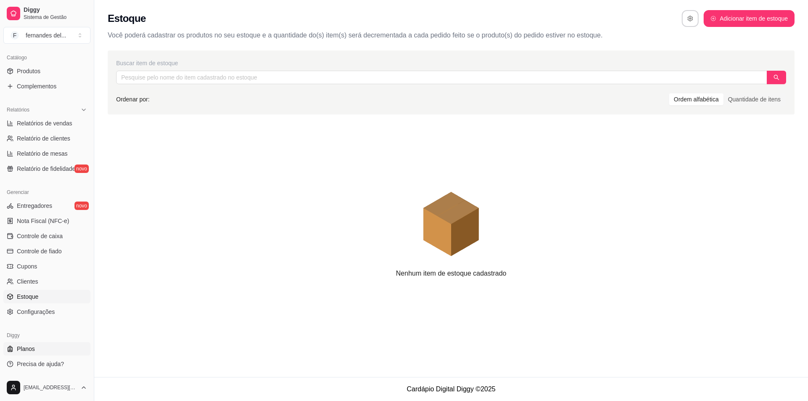
click at [31, 347] on span "Planos" at bounding box center [26, 349] width 18 height 8
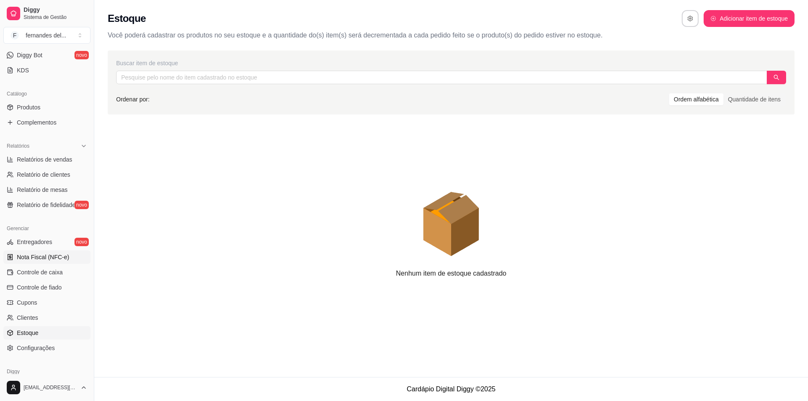
scroll to position [205, 0]
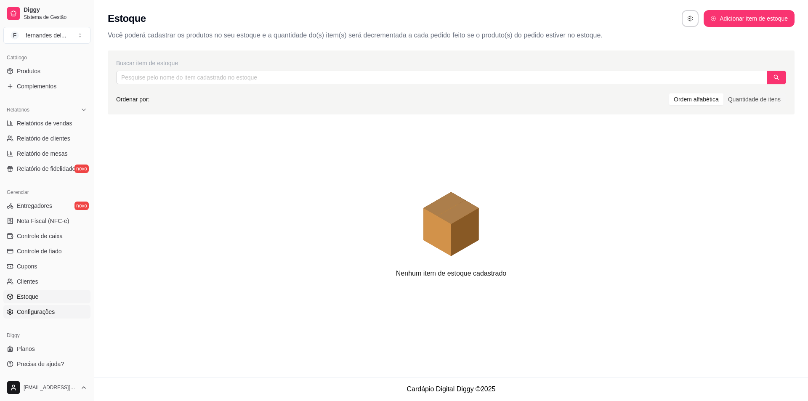
click at [23, 313] on span "Configurações" at bounding box center [36, 312] width 38 height 8
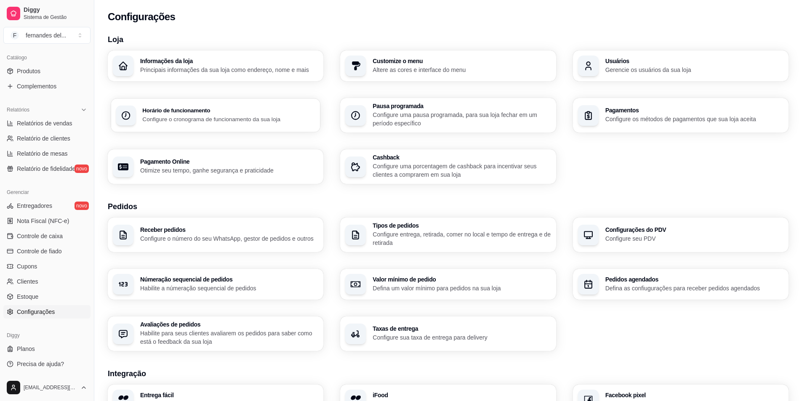
click at [182, 123] on p "Configure o cronograma de funcionamento da sua loja" at bounding box center [228, 119] width 173 height 8
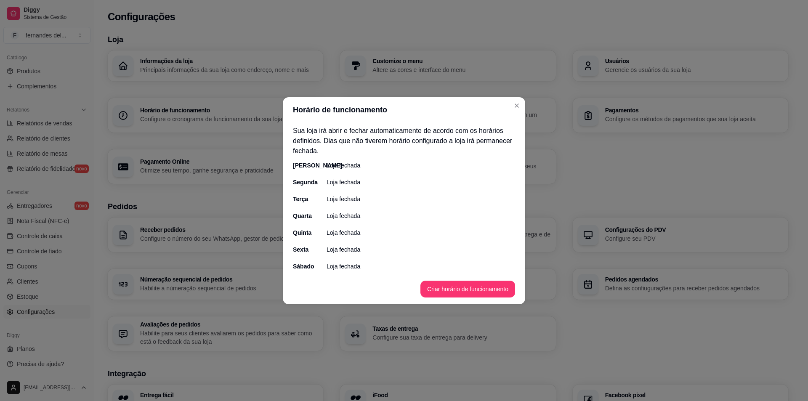
click at [343, 168] on p "Loja fechada" at bounding box center [344, 165] width 34 height 8
click at [462, 290] on button "Criar horário de funcionamento" at bounding box center [468, 289] width 95 height 17
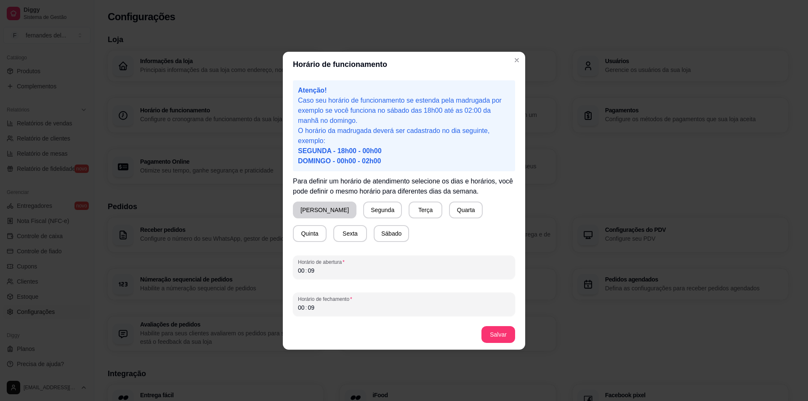
click at [318, 214] on button "[PERSON_NAME]" at bounding box center [325, 210] width 64 height 17
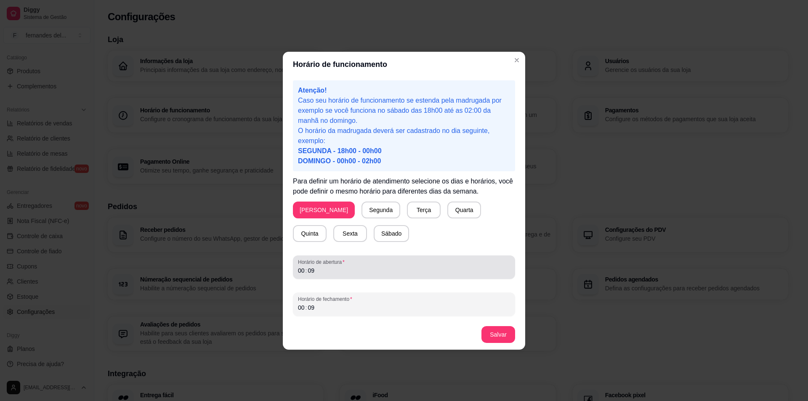
click at [311, 264] on span "Horário de abertura" at bounding box center [404, 262] width 212 height 7
click at [317, 311] on div "00 : 09" at bounding box center [404, 308] width 212 height 10
click at [447, 209] on button "Quarta" at bounding box center [464, 210] width 34 height 17
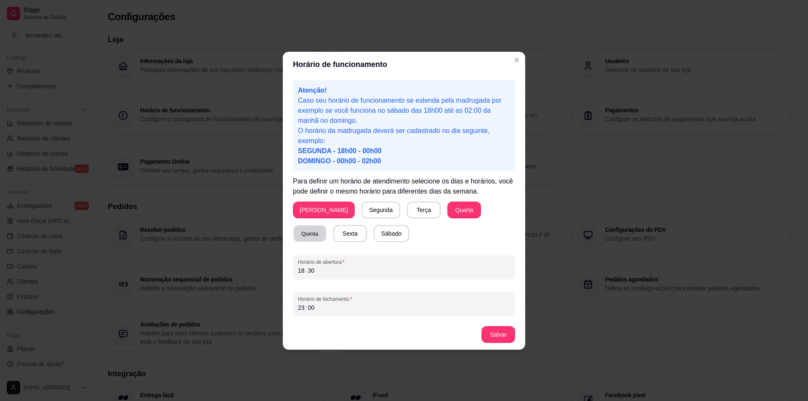
click at [326, 225] on button "Quinta" at bounding box center [309, 233] width 33 height 16
click at [333, 235] on button "Sexta" at bounding box center [350, 233] width 34 height 17
click at [374, 234] on button "Sábado" at bounding box center [391, 233] width 35 height 17
click at [495, 339] on button "Salvar" at bounding box center [499, 334] width 34 height 17
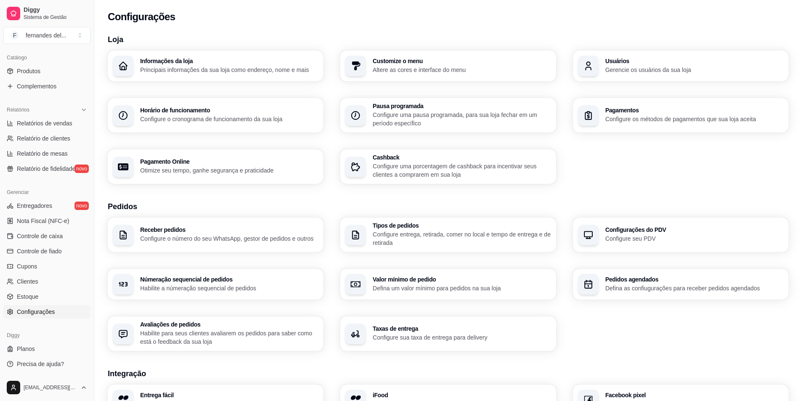
click at [238, 122] on p "Configure o cronograma de funcionamento da sua loja" at bounding box center [229, 119] width 178 height 8
click at [262, 73] on p "Principais informações da sua loja como endereço, nome e mais" at bounding box center [229, 70] width 178 height 8
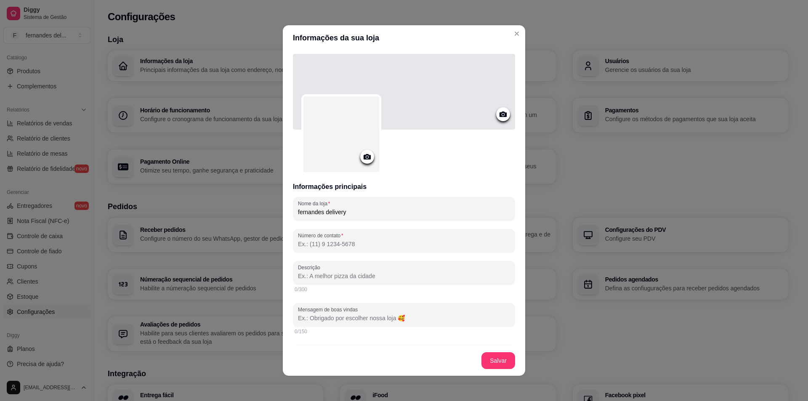
click at [343, 246] on input "Número de contato" at bounding box center [404, 244] width 212 height 8
type input "(4"
click at [385, 359] on footer "Salvar" at bounding box center [404, 361] width 242 height 30
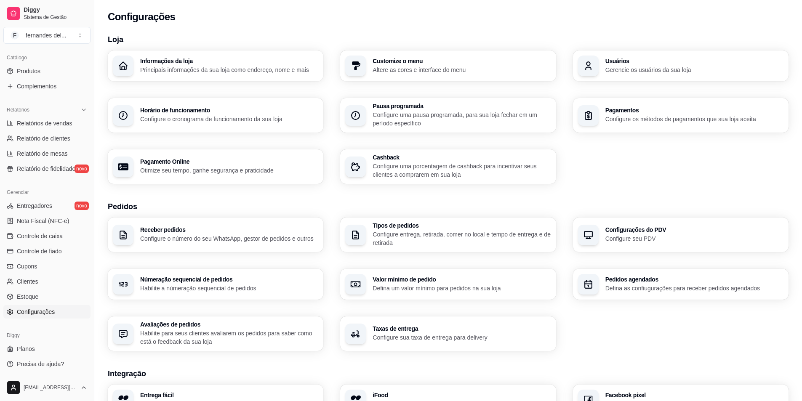
click at [181, 159] on h3 "Pagamento Online" at bounding box center [229, 162] width 178 height 6
select select "4.98"
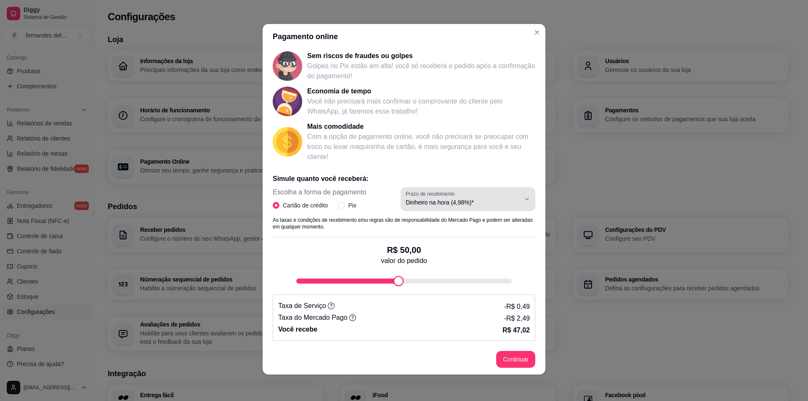
scroll to position [2, 0]
type input "5"
click at [282, 284] on div "R$ 5,00 valor do pedido" at bounding box center [404, 261] width 263 height 49
click at [338, 204] on input "Pix" at bounding box center [341, 205] width 7 height 7
radio input "true"
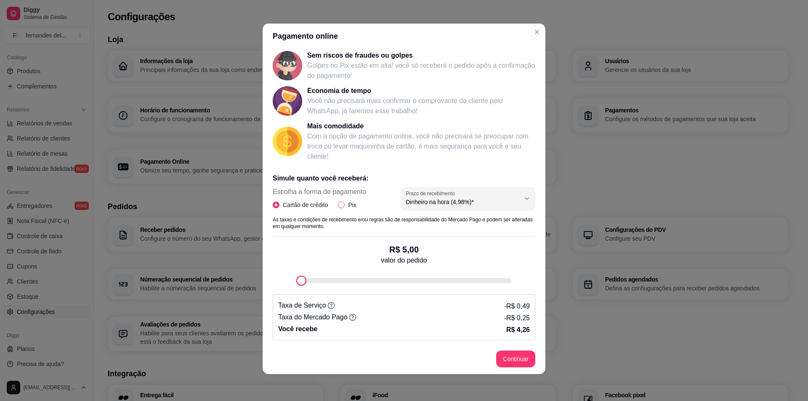
radio input "false"
click at [524, 363] on button "Continuar" at bounding box center [515, 359] width 39 height 17
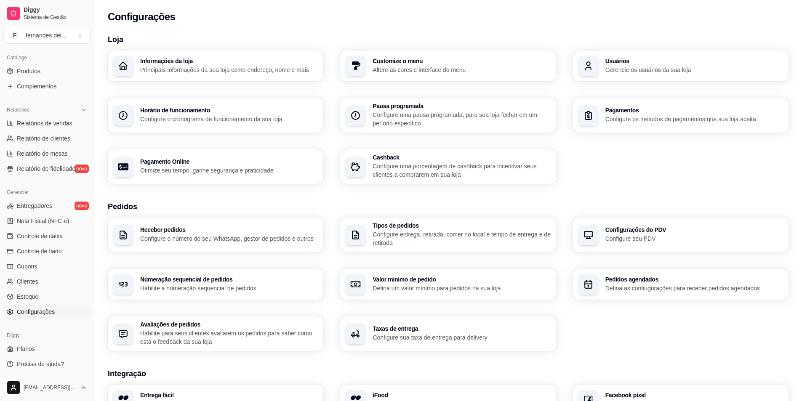
click at [226, 170] on p "Otimize seu tempo, ganhe segurança e praticidade" at bounding box center [229, 170] width 178 height 8
select select "4.98"
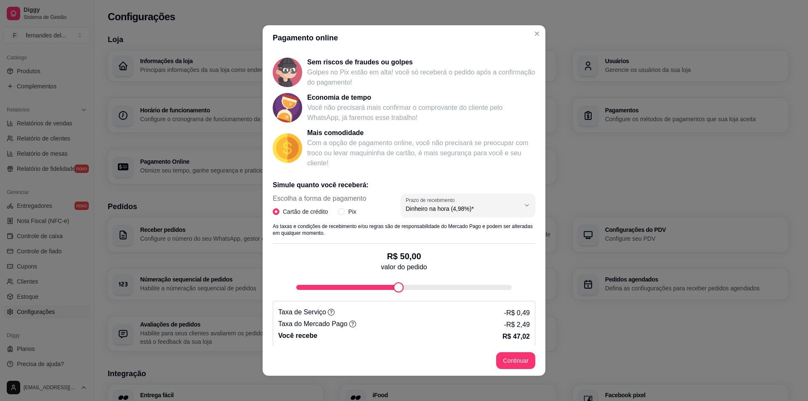
scroll to position [44, 0]
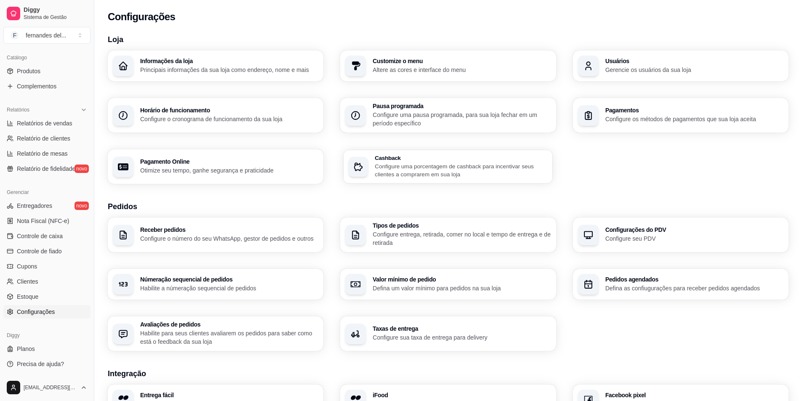
click at [410, 163] on p "Configure uma porcentagem de cashback para incentivar seus clientes a comprarem…" at bounding box center [461, 170] width 173 height 16
click at [608, 115] on p "Configure os métodos de pagamentos que sua loja aceita" at bounding box center [694, 119] width 178 height 8
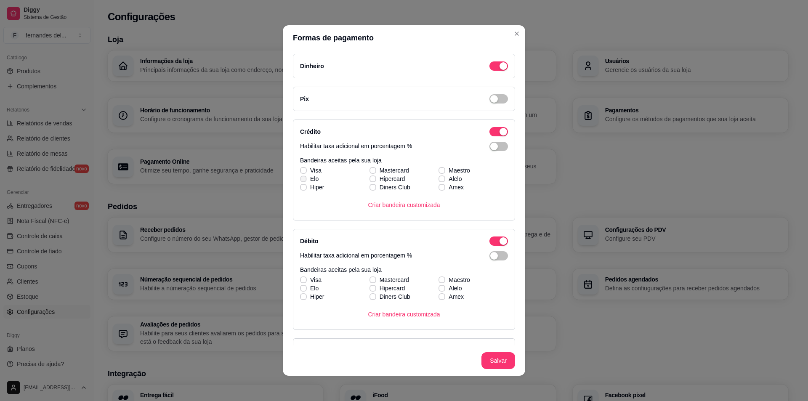
click at [306, 172] on label "Elo" at bounding box center [309, 178] width 25 height 15
click at [305, 181] on input "Elo" at bounding box center [302, 183] width 5 height 5
checkbox input "true"
click at [301, 172] on div "Visa Mastercard Maestro [PERSON_NAME] Alelo Hiper Diners Club Amex" at bounding box center [404, 178] width 208 height 25
click at [301, 170] on icon at bounding box center [303, 170] width 5 height 3
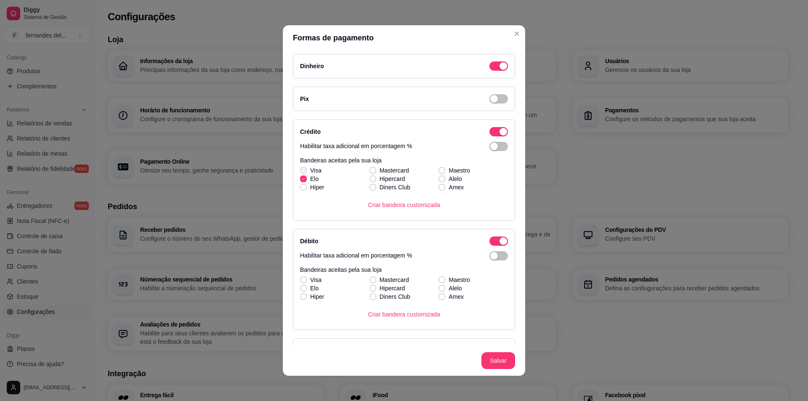
click at [300, 172] on input "Visa" at bounding box center [302, 174] width 5 height 5
checkbox input "true"
click at [301, 187] on icon at bounding box center [303, 187] width 5 height 3
click at [301, 189] on input "Hiper" at bounding box center [302, 191] width 5 height 5
click at [305, 186] on label "Hiper" at bounding box center [312, 187] width 31 height 15
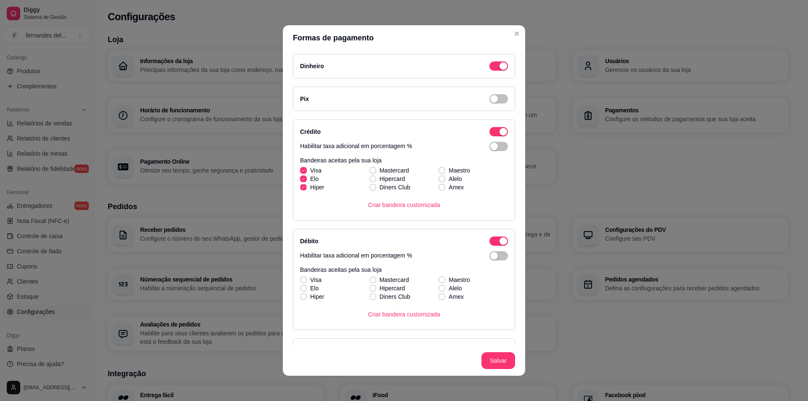
click at [305, 189] on input "Hiper" at bounding box center [302, 191] width 5 height 5
checkbox input "false"
click at [389, 170] on span "Mastercard" at bounding box center [394, 170] width 29 height 8
click at [375, 172] on input "Mastercard" at bounding box center [371, 174] width 5 height 5
checkbox input "true"
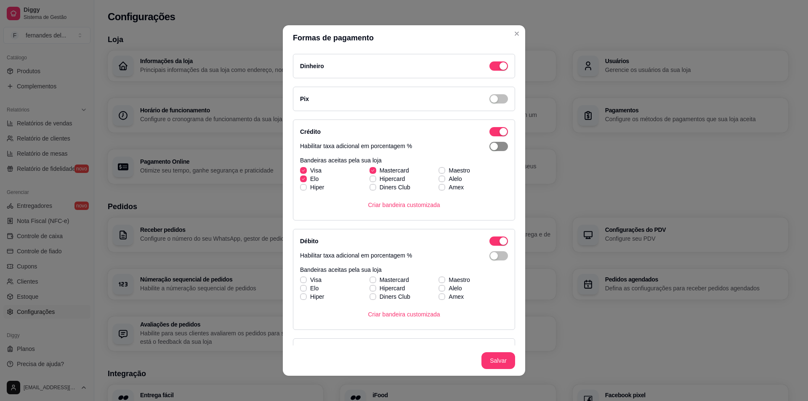
click at [490, 147] on div "button" at bounding box center [494, 147] width 8 height 8
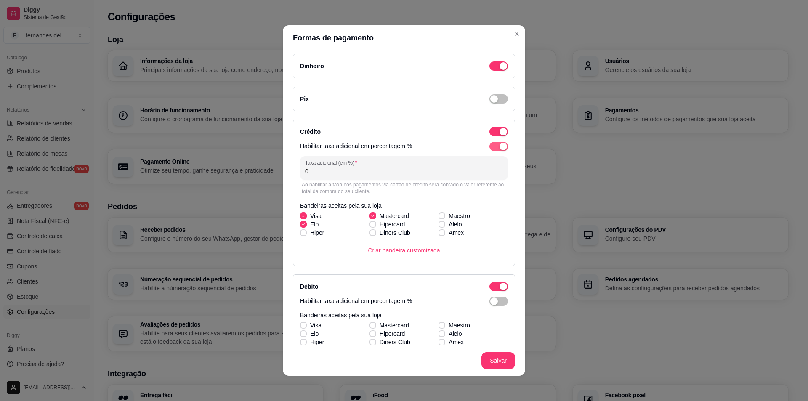
click at [490, 147] on span "button" at bounding box center [499, 146] width 19 height 9
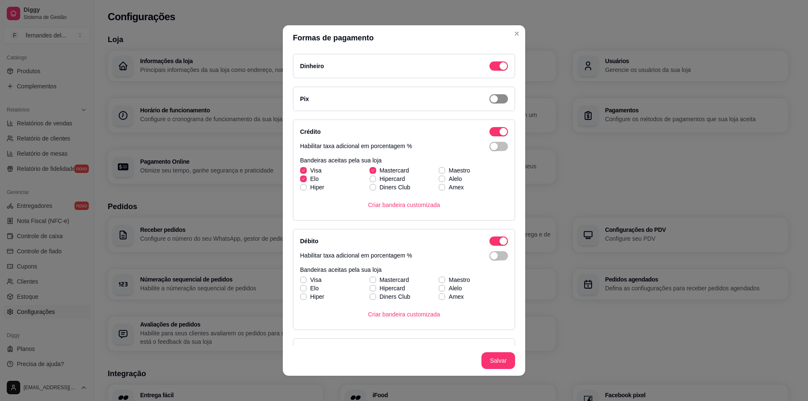
click at [490, 71] on span "button" at bounding box center [499, 65] width 19 height 9
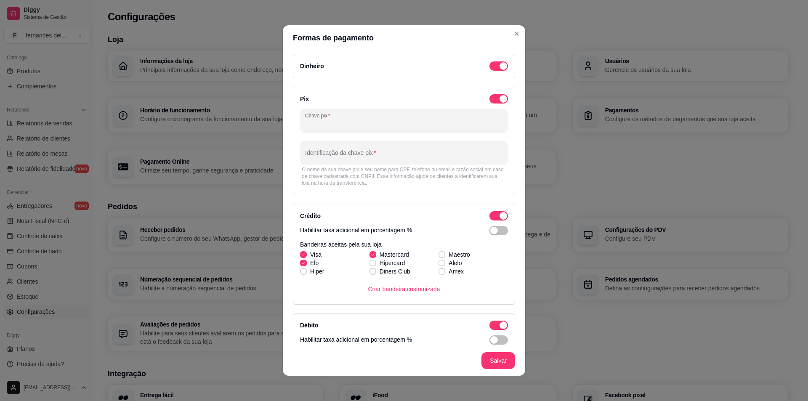
click at [333, 120] on input "Chave pix" at bounding box center [404, 124] width 198 height 8
click at [401, 126] on input "Chave pix" at bounding box center [404, 124] width 198 height 8
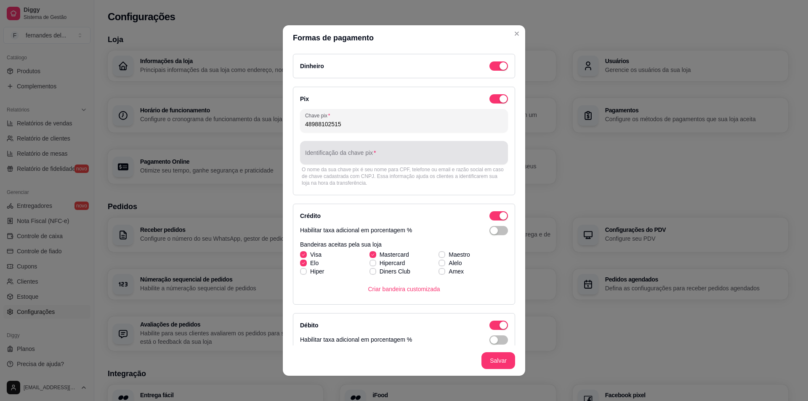
type input "48988102515"
click at [343, 146] on div at bounding box center [404, 152] width 198 height 17
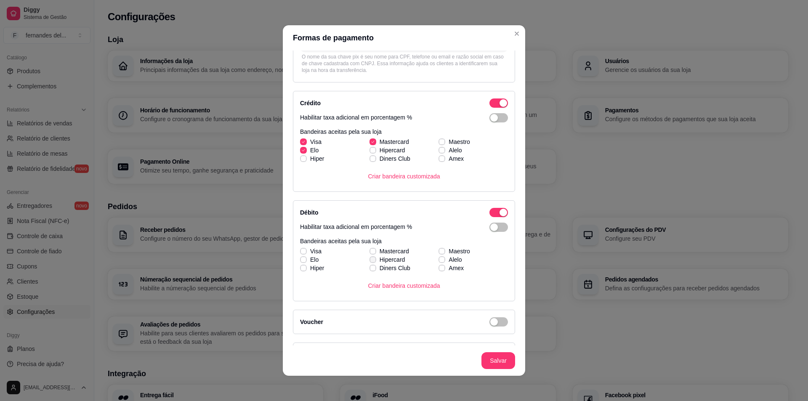
scroll to position [138, 0]
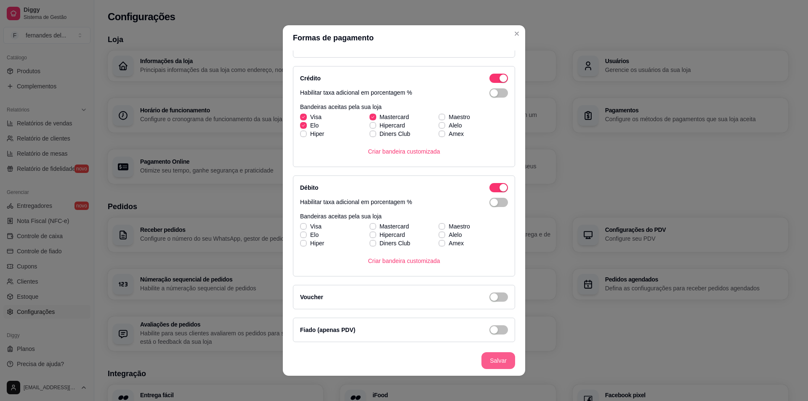
type input "[PERSON_NAME]"
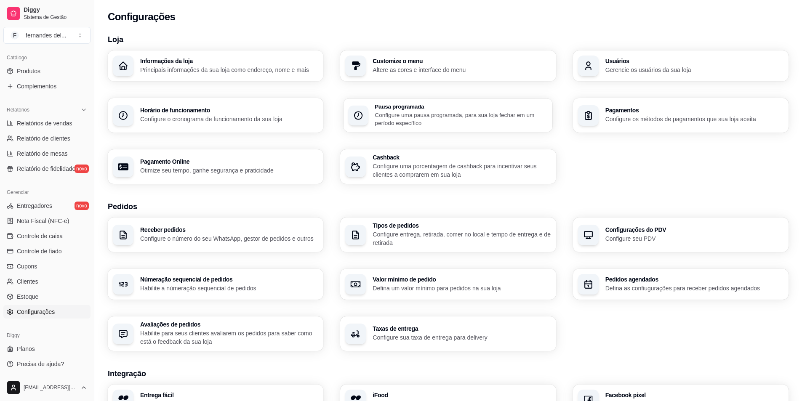
click at [436, 113] on p "Configure uma pausa programada, para sua loja fechar em um período específico" at bounding box center [461, 119] width 173 height 16
click at [394, 69] on p "Altere as cores e interface do menu" at bounding box center [462, 70] width 178 height 8
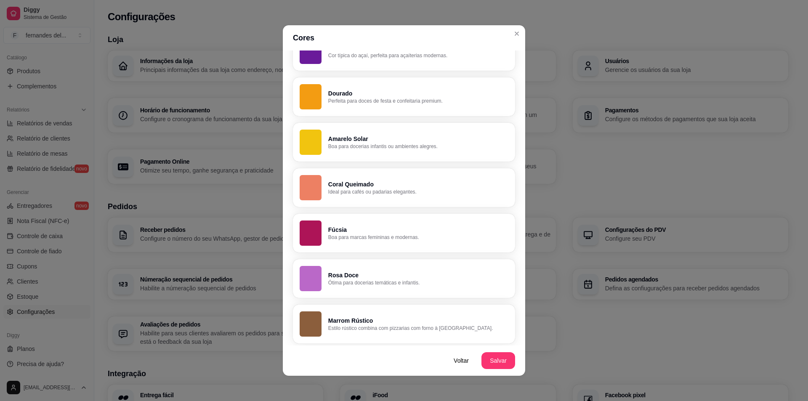
scroll to position [506, 0]
click at [349, 134] on p "Amarelo Solar" at bounding box center [418, 137] width 180 height 8
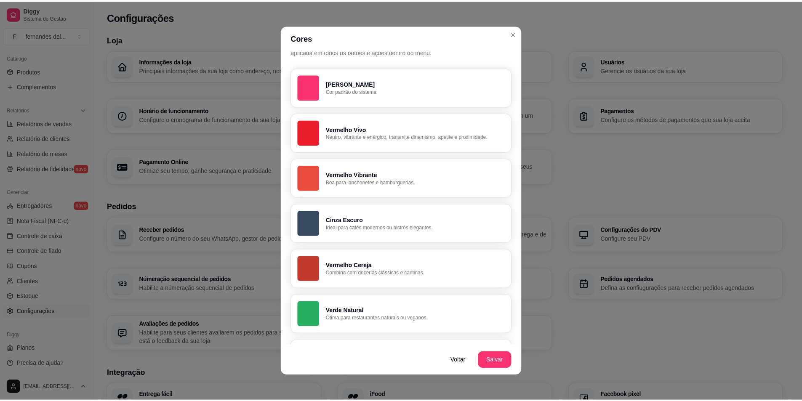
scroll to position [0, 0]
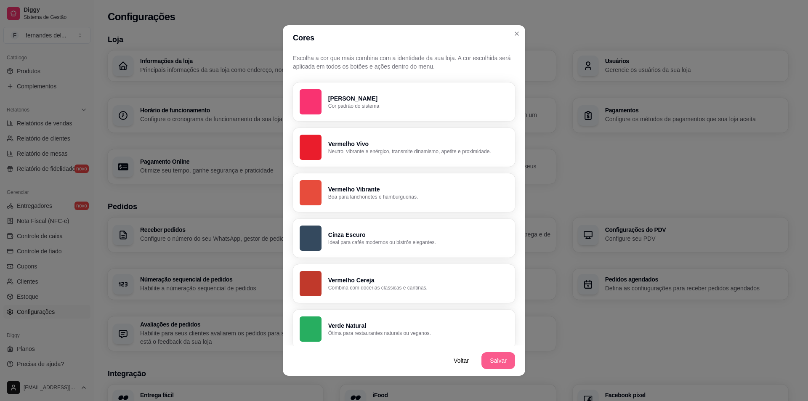
click at [493, 362] on button "Salvar" at bounding box center [499, 360] width 34 height 17
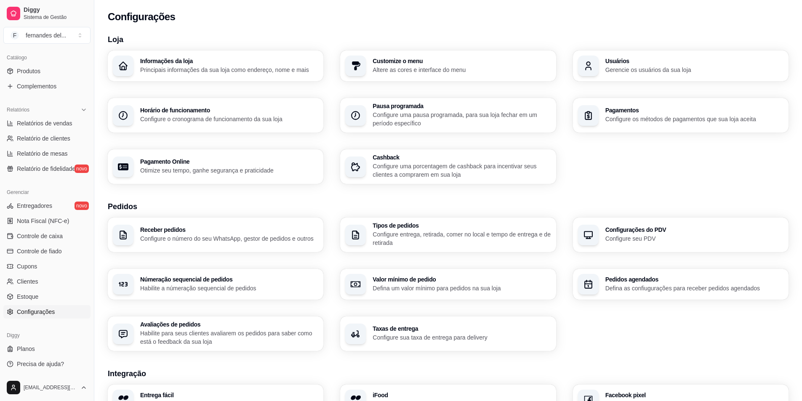
click at [439, 230] on p "Configure entrega, retirada, comer no local e tempo de entrega e de retirada" at bounding box center [462, 238] width 178 height 17
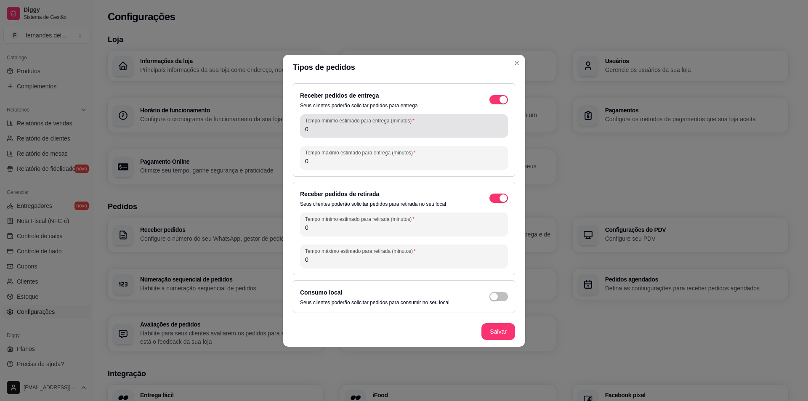
click at [400, 125] on input "0" at bounding box center [404, 129] width 198 height 8
click at [364, 134] on div "0" at bounding box center [404, 125] width 198 height 17
click at [335, 132] on input "0" at bounding box center [404, 129] width 198 height 8
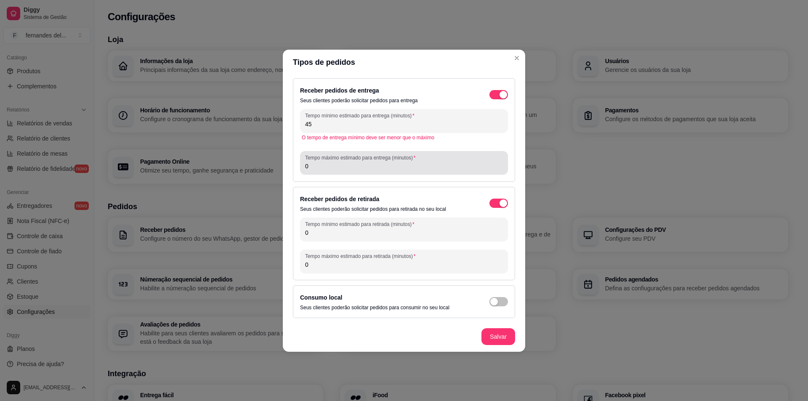
type input "45"
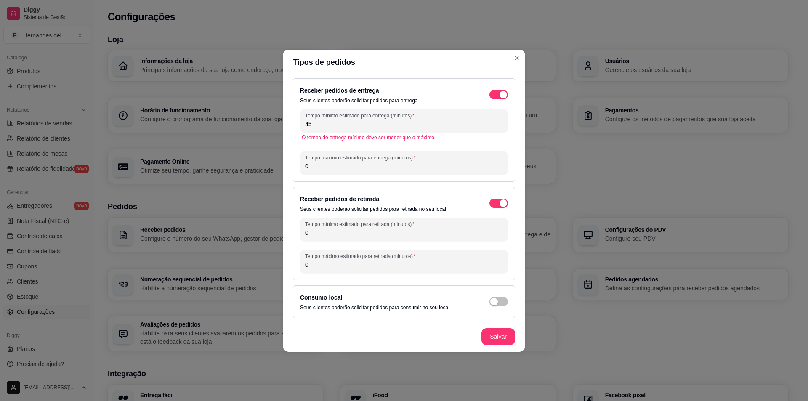
click at [418, 165] on input "0" at bounding box center [404, 166] width 198 height 8
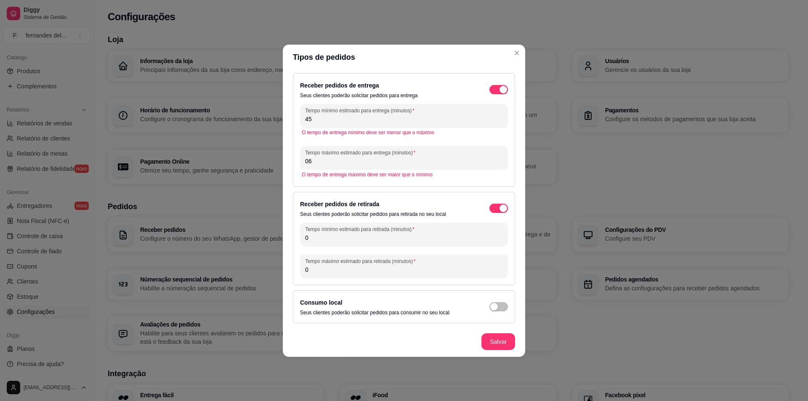
type input "0"
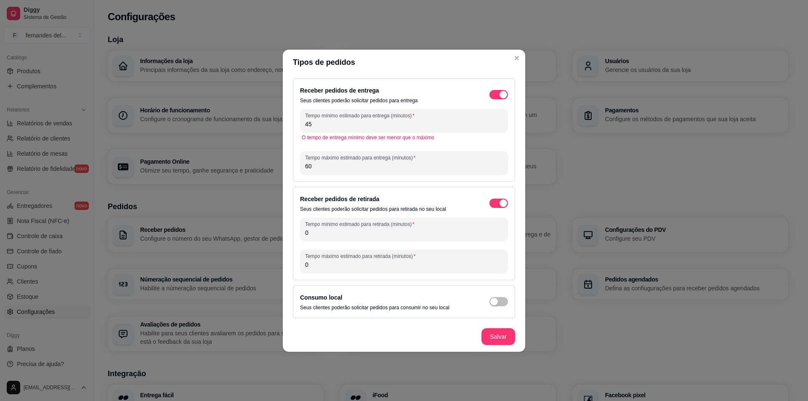
type input "60"
click at [376, 173] on div "Tempo máximo estimado para entrega (minutos) 60" at bounding box center [404, 163] width 208 height 24
click at [407, 186] on div "Receber pedidos de entrega Seus clientes poderão solicitar pedidos para entrega…" at bounding box center [404, 198] width 242 height 247
click at [415, 184] on div "Receber pedidos de entrega Seus clientes poderão solicitar pedidos para entrega…" at bounding box center [404, 198] width 242 height 247
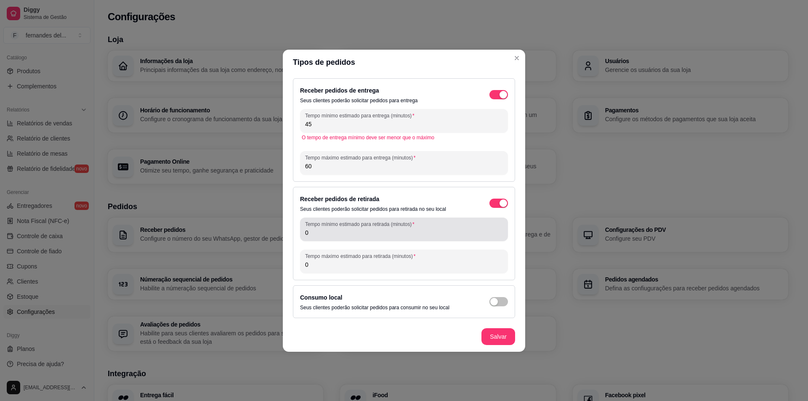
click at [411, 238] on div "Tempo mínimo estimado para retirada (minutos) 0" at bounding box center [404, 230] width 208 height 24
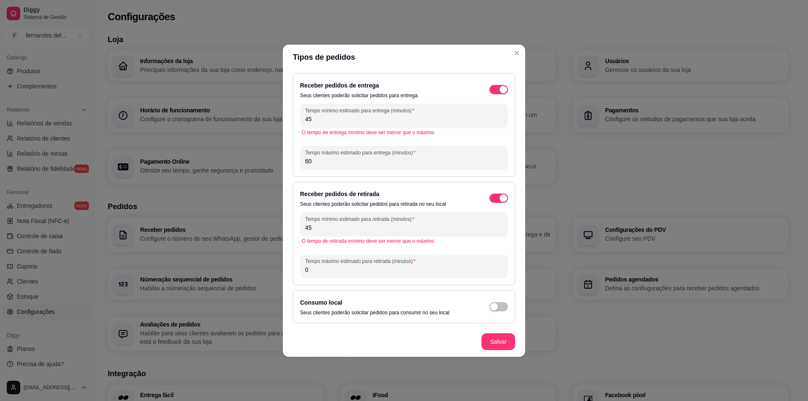
type input "45"
drag, startPoint x: 349, startPoint y: 280, endPoint x: 357, endPoint y: 275, distance: 10.0
click at [354, 277] on div "Receber pedidos de retirada Seus clientes poderão solicitar pedidos para retira…" at bounding box center [404, 234] width 222 height 104
click at [357, 275] on div "Tempo máximo estimado para retirada (minutos) 0" at bounding box center [404, 267] width 208 height 24
type input "60"
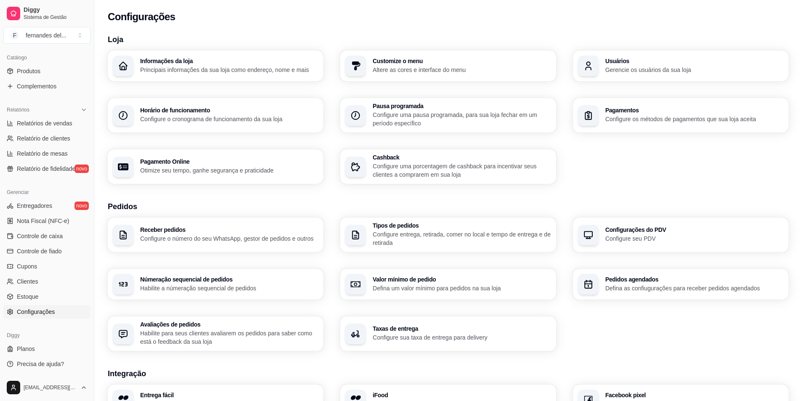
click at [447, 281] on h3 "Valor mínimo de pedido" at bounding box center [462, 280] width 178 height 6
click at [420, 231] on p "Configure entrega, retirada, comer no local e tempo de entrega e de retirada" at bounding box center [462, 238] width 178 height 17
click at [641, 282] on h3 "Pedidos agendados" at bounding box center [694, 280] width 178 height 6
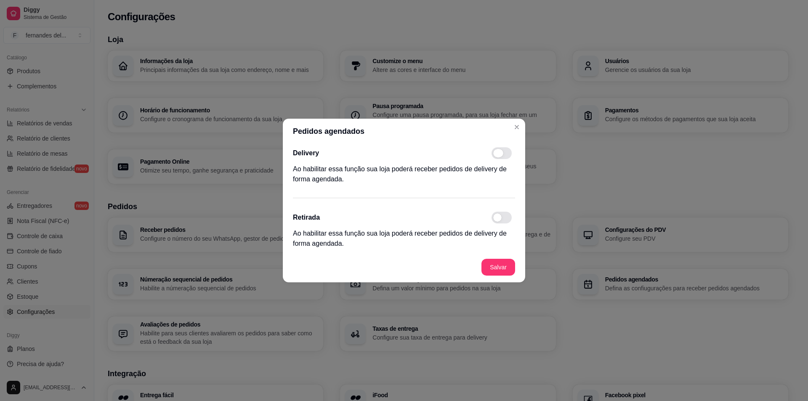
click at [501, 157] on span at bounding box center [502, 153] width 20 height 12
click at [497, 157] on input "checkbox" at bounding box center [493, 157] width 5 height 5
checkbox input "true"
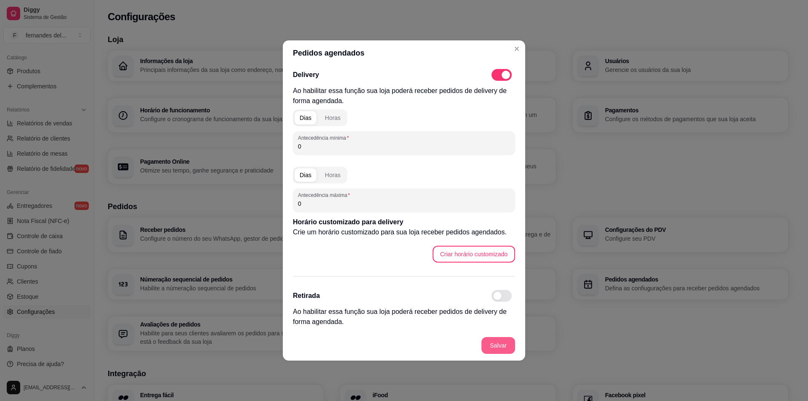
click at [496, 351] on button "Salvar" at bounding box center [499, 345] width 34 height 17
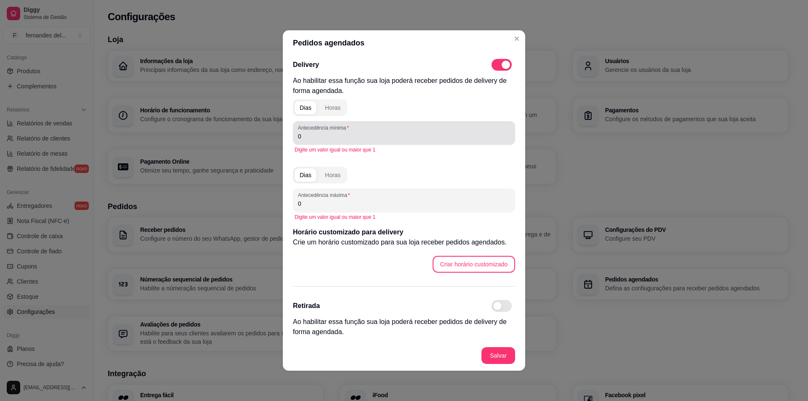
click at [315, 139] on input "0" at bounding box center [404, 136] width 212 height 8
click at [332, 109] on div "Horas" at bounding box center [333, 108] width 16 height 8
click at [320, 145] on div "Digite um valor igual ou maior que 1" at bounding box center [404, 150] width 222 height 10
click at [317, 138] on input "0" at bounding box center [404, 136] width 212 height 8
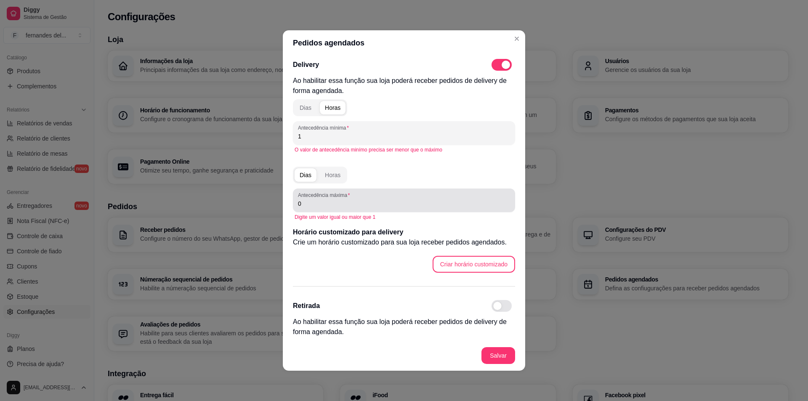
type input "1"
click at [368, 205] on input "0" at bounding box center [404, 204] width 212 height 8
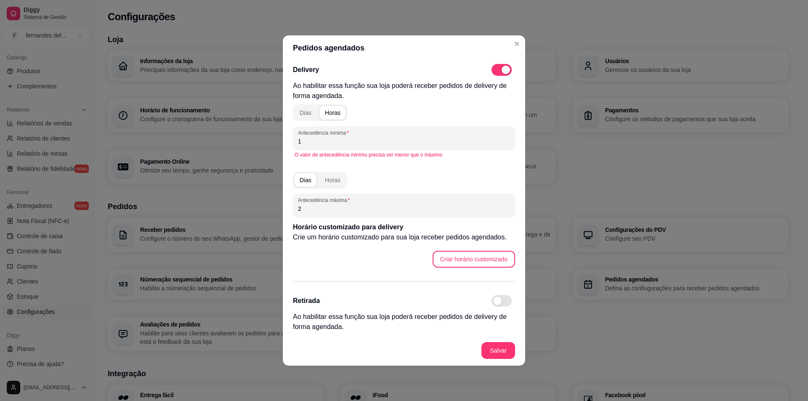
type input "2"
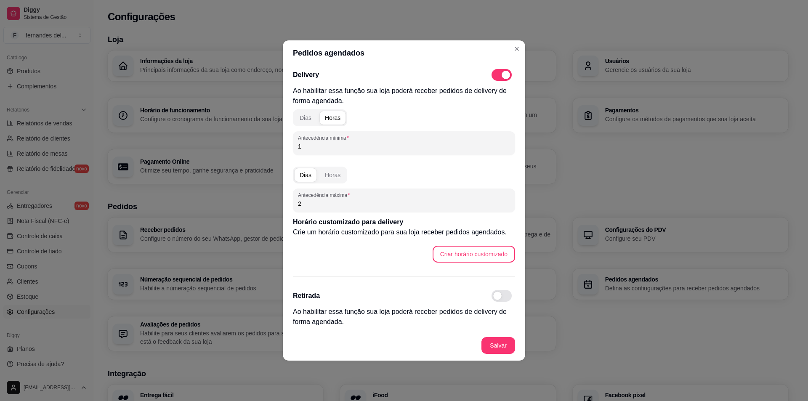
click at [503, 293] on span at bounding box center [502, 296] width 20 height 12
click at [497, 298] on input "checkbox" at bounding box center [493, 300] width 5 height 5
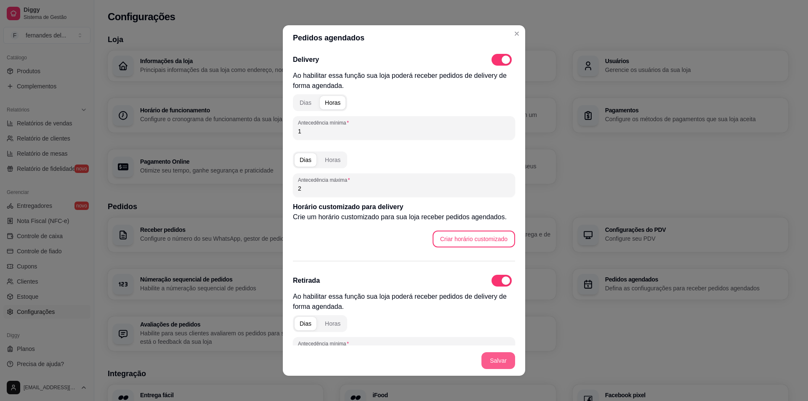
click at [504, 363] on button "Salvar" at bounding box center [499, 360] width 34 height 17
click at [500, 281] on span at bounding box center [505, 281] width 10 height 8
click at [496, 282] on input "checkbox" at bounding box center [493, 284] width 5 height 5
checkbox input "false"
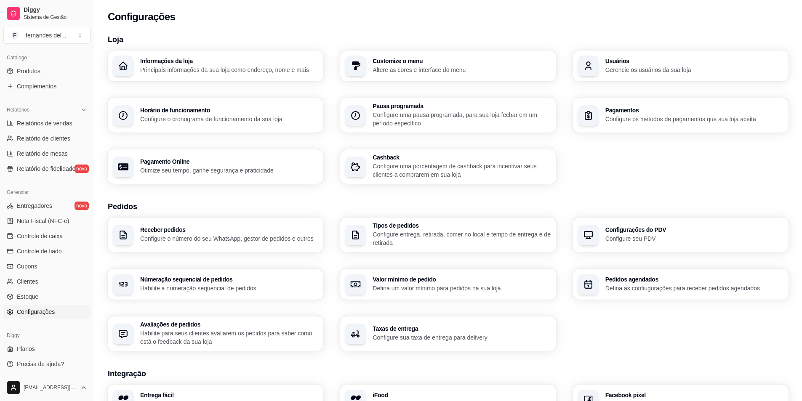
click at [437, 339] on p "Configure sua taxa de entrega para delivery" at bounding box center [462, 337] width 178 height 8
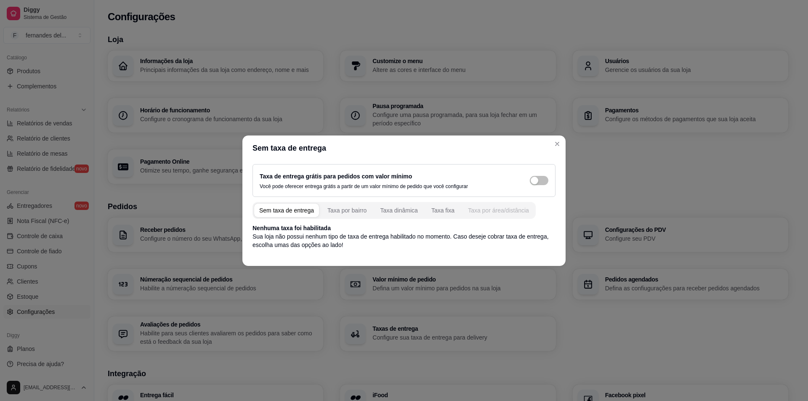
click at [491, 214] on div "Taxa por área/distância" at bounding box center [498, 210] width 61 height 8
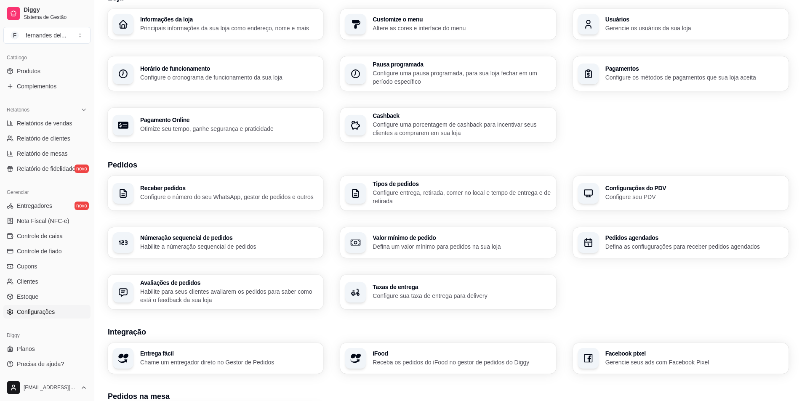
scroll to position [42, 0]
click at [198, 242] on p "Habilite a númeração sequencial de pedidos" at bounding box center [229, 246] width 178 height 8
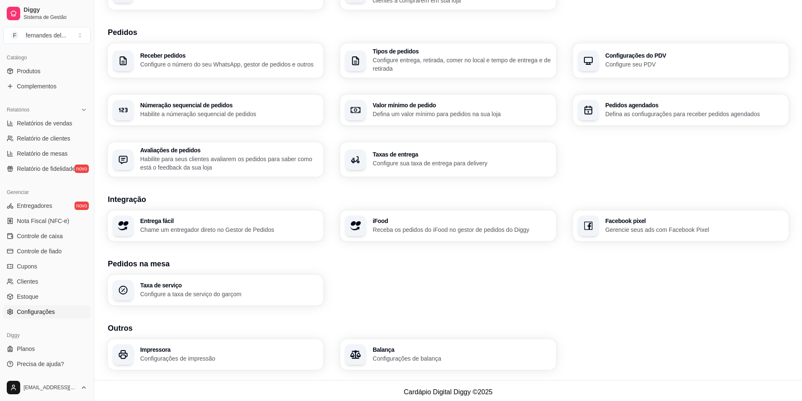
scroll to position [177, 0]
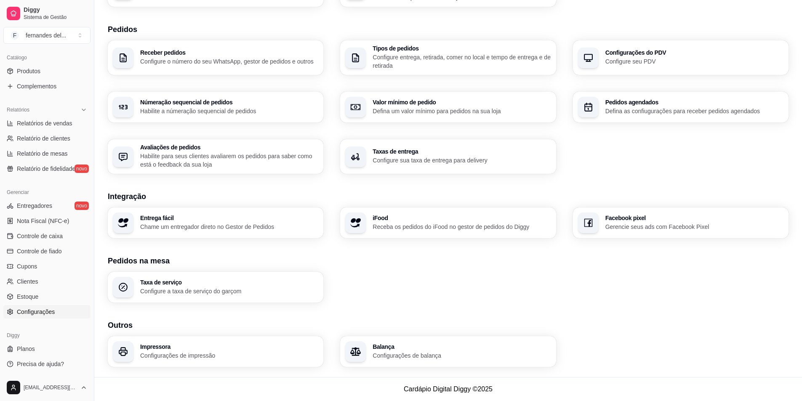
click at [418, 279] on div "Taxa de serviço Configure a taxa de serviço do garçom" at bounding box center [448, 287] width 681 height 31
click at [212, 360] on div "Impressora Configurações de impressão" at bounding box center [216, 351] width 216 height 31
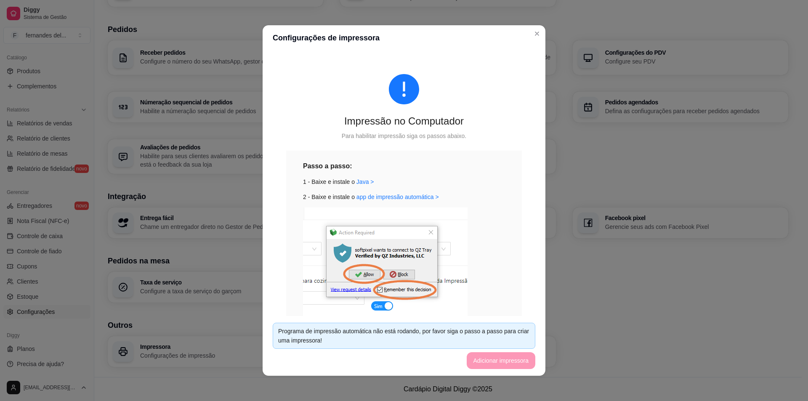
click at [497, 362] on footer "Programa de impressão automática não está rodando, por favor siga o passo a pas…" at bounding box center [404, 346] width 283 height 60
drag, startPoint x: 379, startPoint y: 306, endPoint x: 385, endPoint y: 306, distance: 5.9
click at [379, 306] on img at bounding box center [385, 263] width 165 height 111
click at [429, 231] on img at bounding box center [385, 263] width 165 height 111
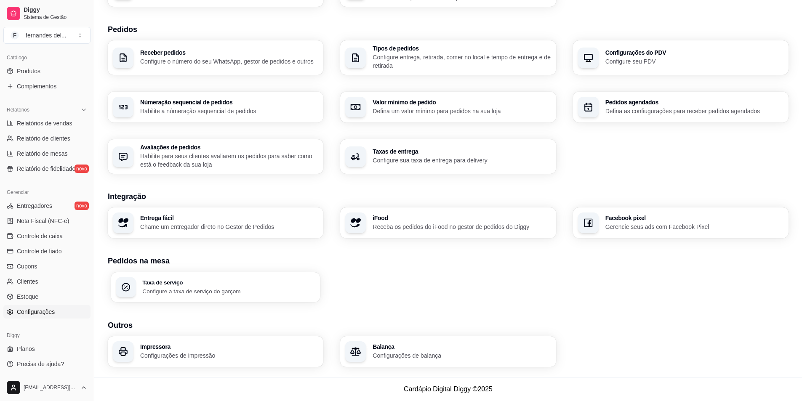
click at [242, 288] on p "Configure a taxa de serviço do garçom" at bounding box center [228, 291] width 173 height 8
click at [165, 219] on h3 "Entrega fácil" at bounding box center [228, 218] width 173 height 6
click at [436, 223] on p "Receba os pedidos do iFood no gestor de pedidos do Diggy" at bounding box center [462, 227] width 178 height 8
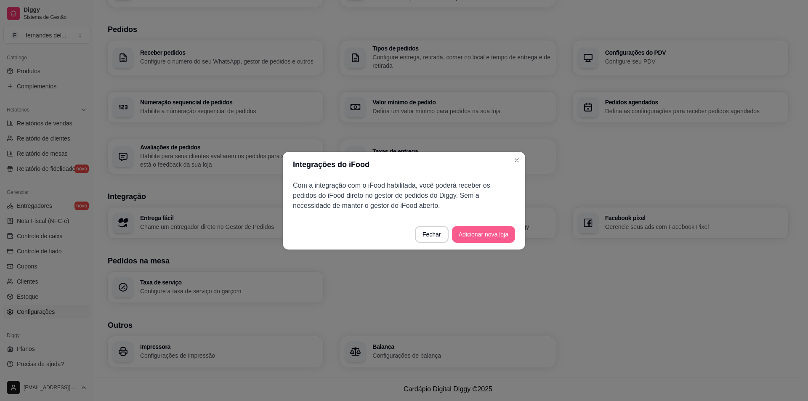
click at [463, 237] on button "Adicionar nova loja" at bounding box center [483, 234] width 63 height 17
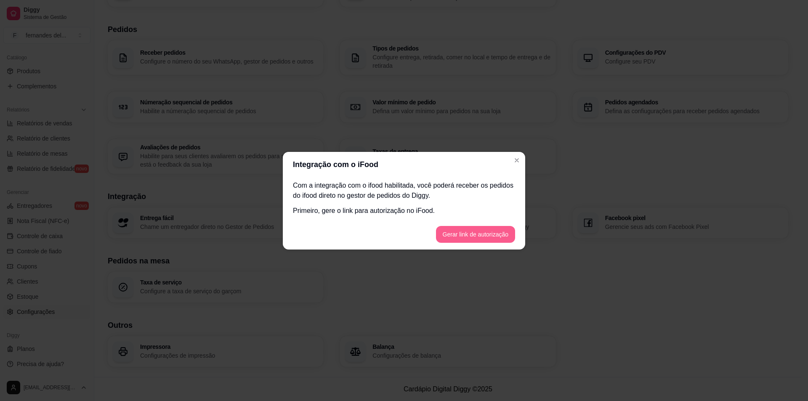
click at [471, 233] on button "Gerar link de autorização" at bounding box center [475, 234] width 79 height 17
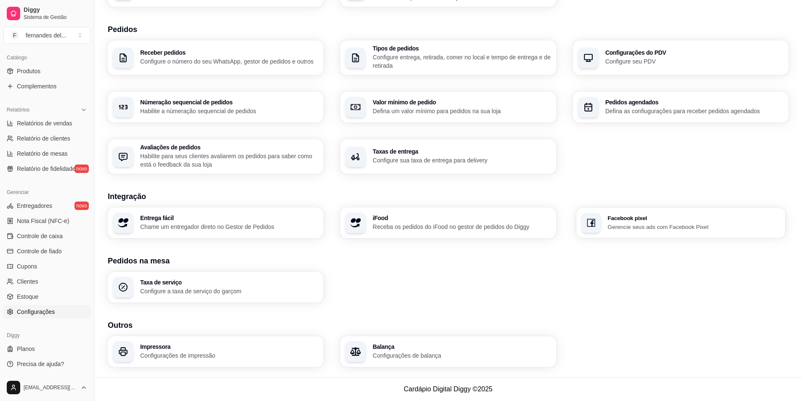
click at [646, 230] on p "Gerencie seus ads com Facebook Pixel" at bounding box center [693, 227] width 173 height 8
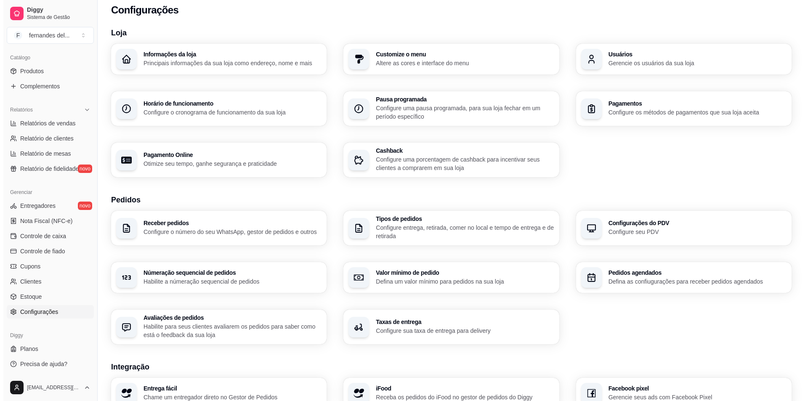
scroll to position [0, 0]
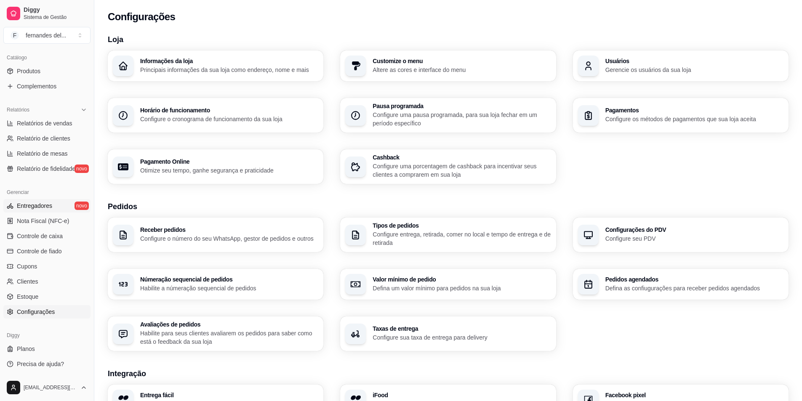
click at [64, 210] on link "Entregadores novo" at bounding box center [46, 205] width 87 height 13
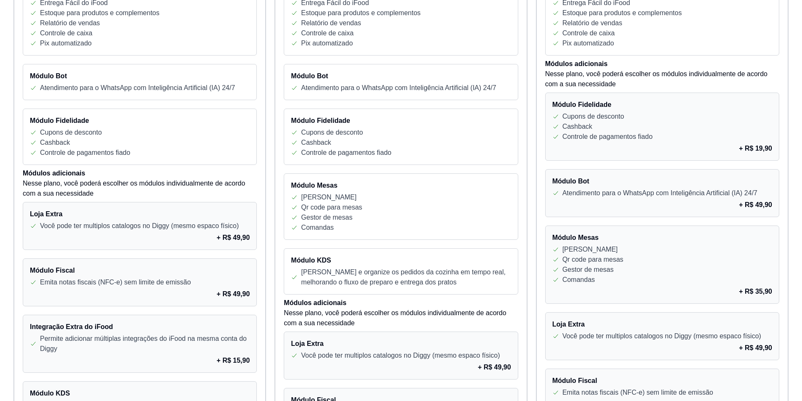
scroll to position [337, 0]
